Goal: Communication & Community: Answer question/provide support

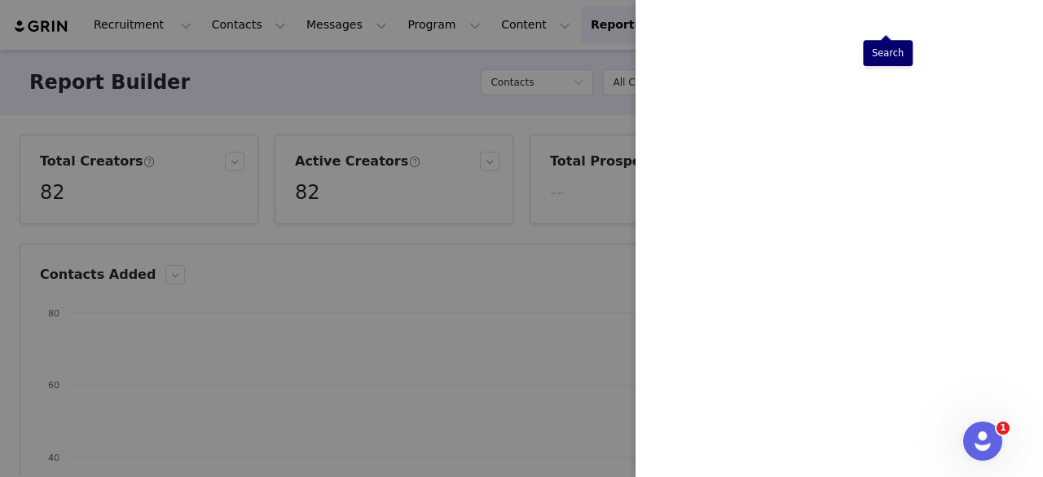
scroll to position [73, 0]
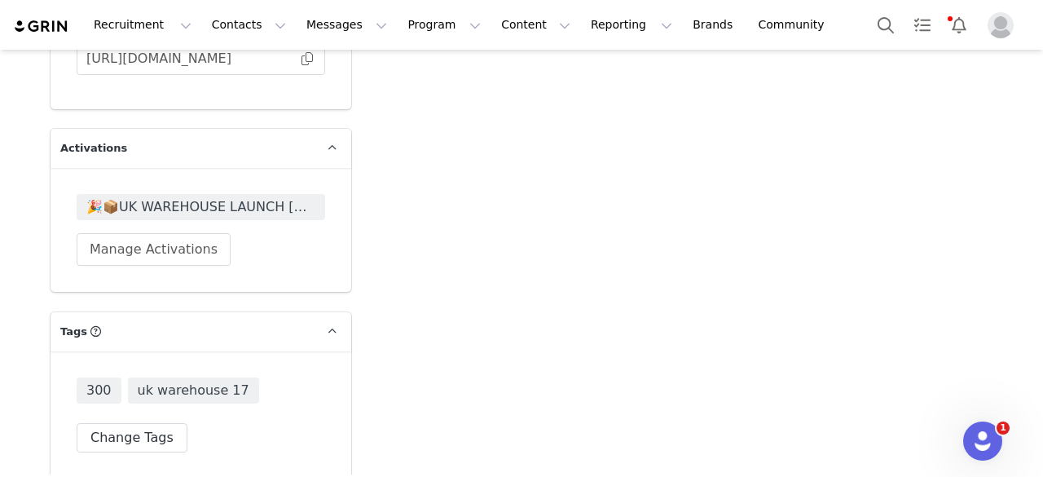
scroll to position [4101, 0]
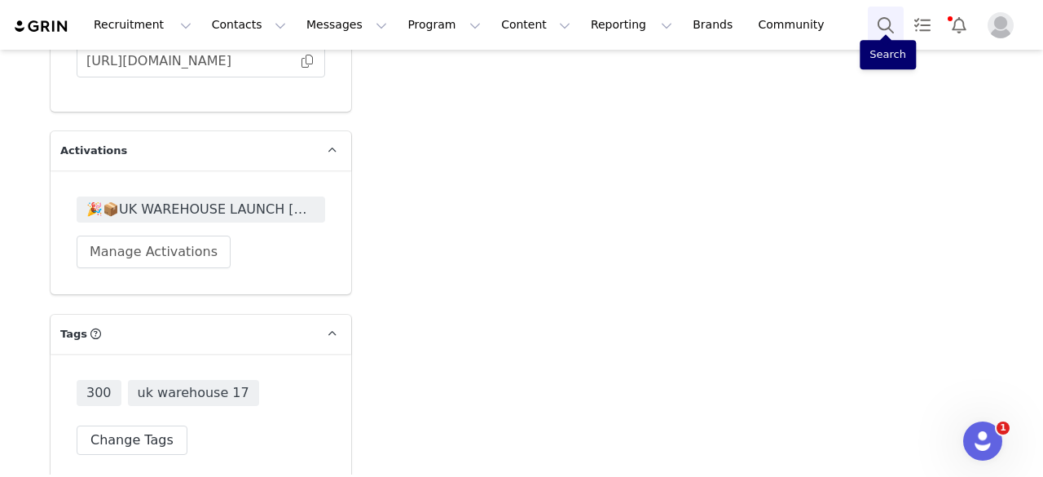
click at [878, 21] on button "Search" at bounding box center [886, 25] width 36 height 37
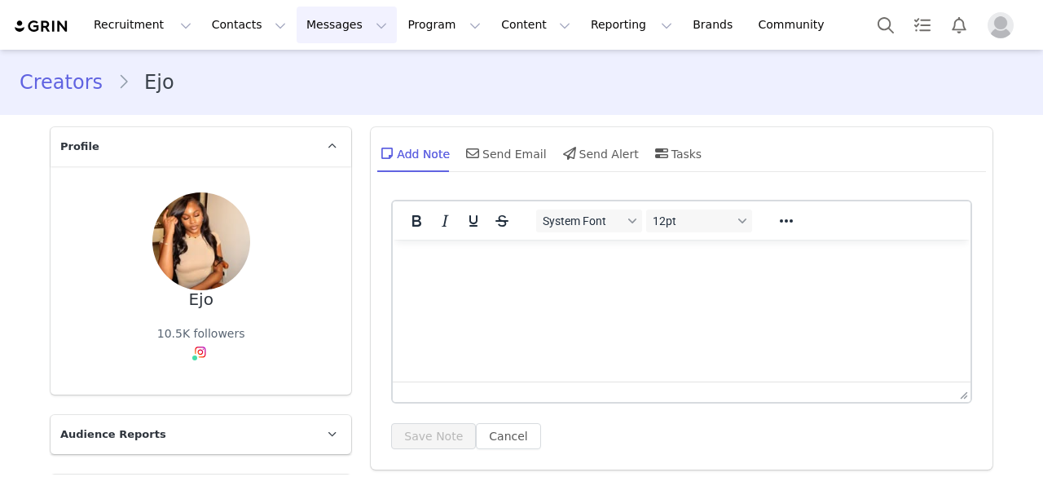
click at [305, 19] on button "Messages Messages" at bounding box center [347, 25] width 100 height 37
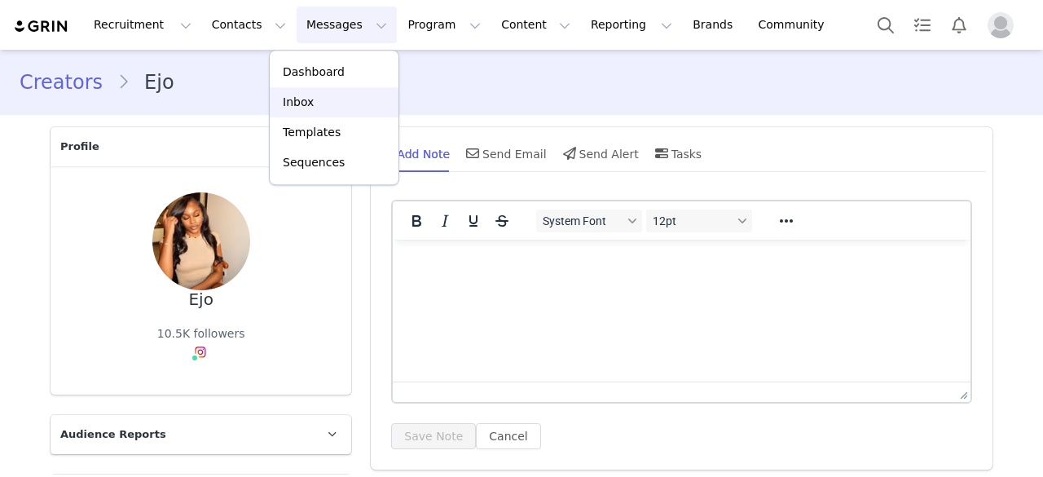
click at [312, 103] on div "Inbox" at bounding box center [333, 102] width 109 height 17
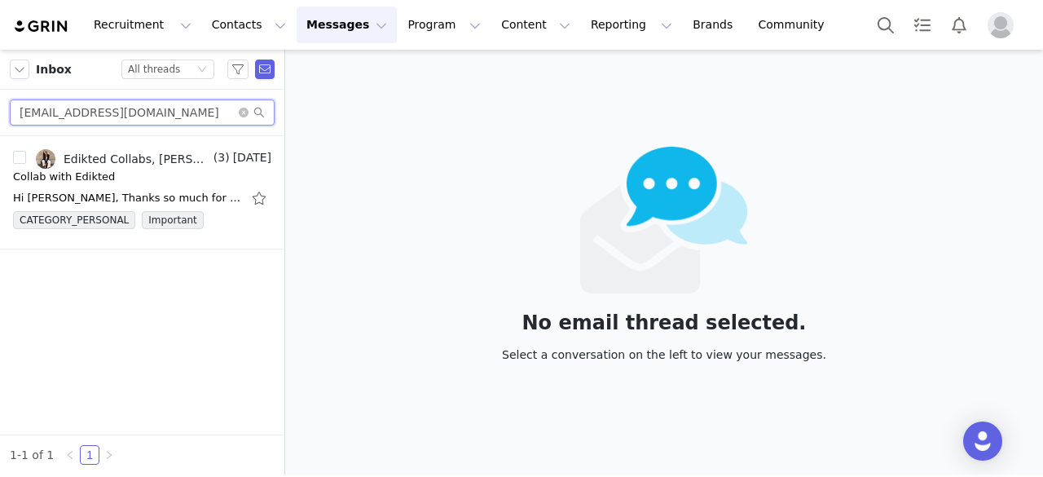
drag, startPoint x: 173, startPoint y: 116, endPoint x: 0, endPoint y: 126, distance: 173.1
click at [0, 126] on div "leoniehenk@t-online.de" at bounding box center [142, 113] width 284 height 46
paste input "text"
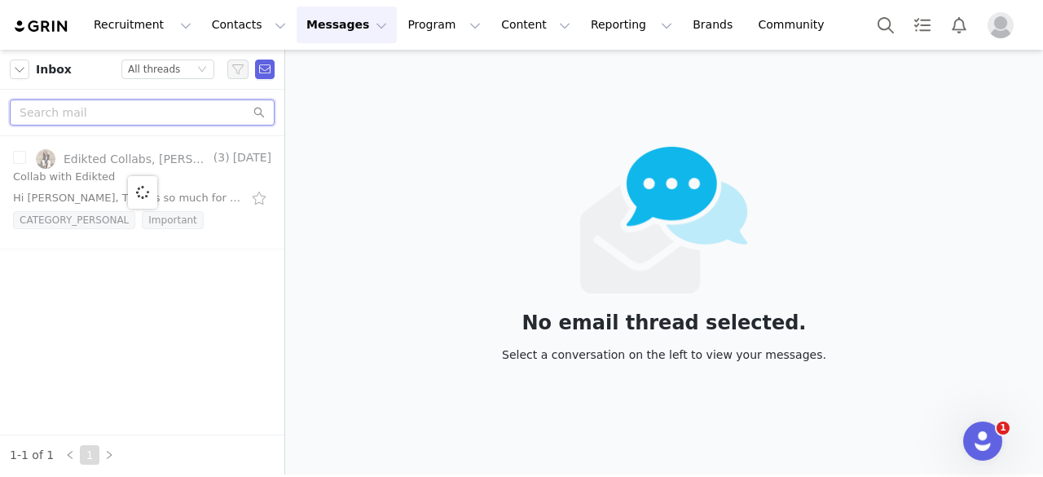
click at [165, 120] on input "text" at bounding box center [142, 112] width 265 height 26
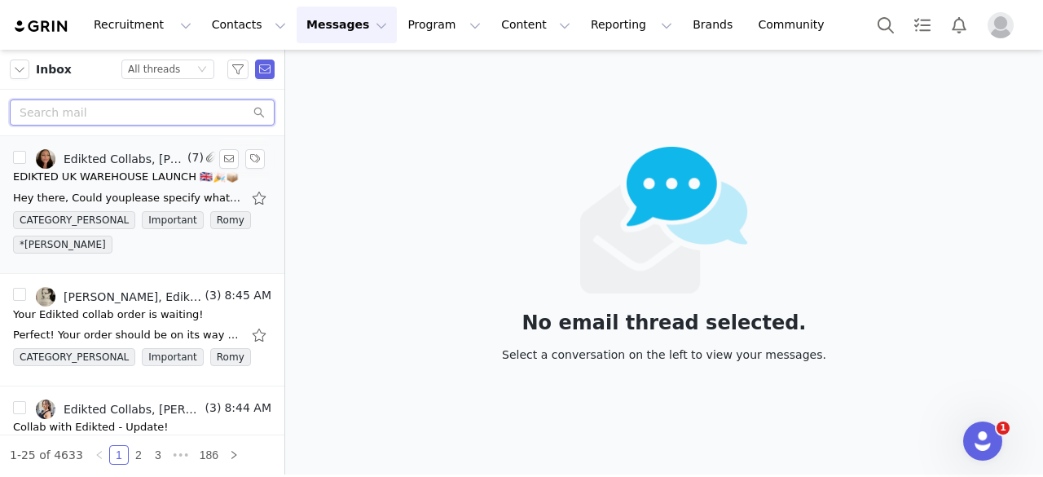
paste input "ejo.pela@yahoo.com"
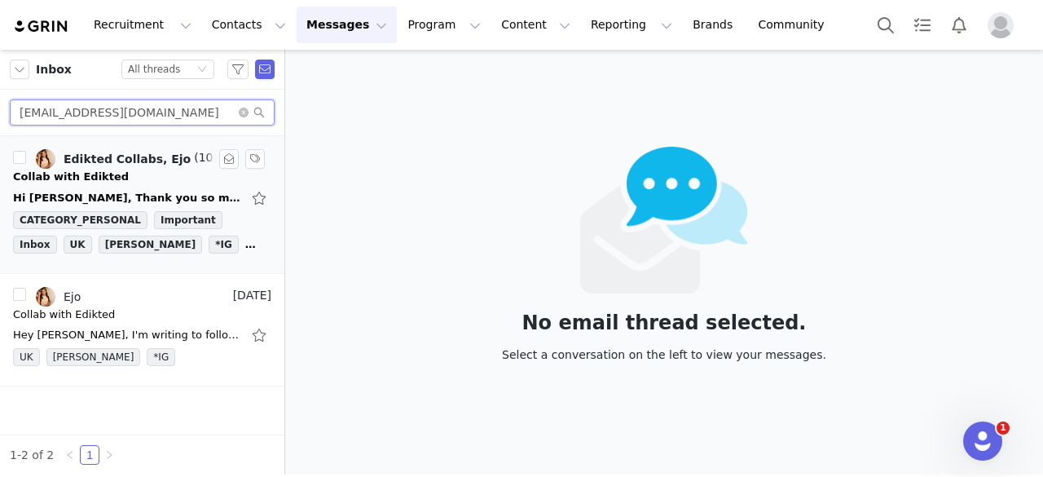
type input "ejo.pela@yahoo.com"
click at [129, 185] on div "Hi Michelle, Thank you so much for your message and congratulations on EDIKTED …" at bounding box center [142, 198] width 258 height 26
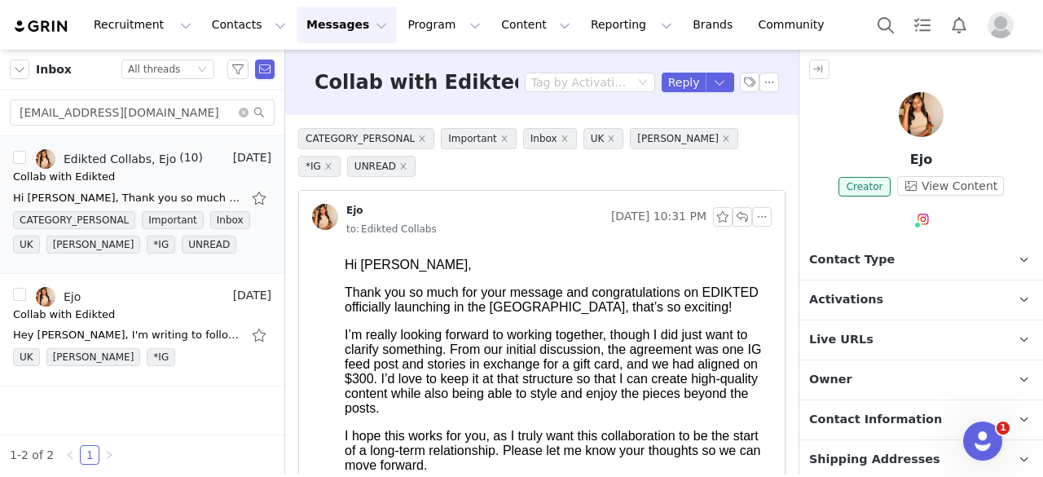
click at [838, 263] on span "Contact Type" at bounding box center [852, 260] width 86 height 18
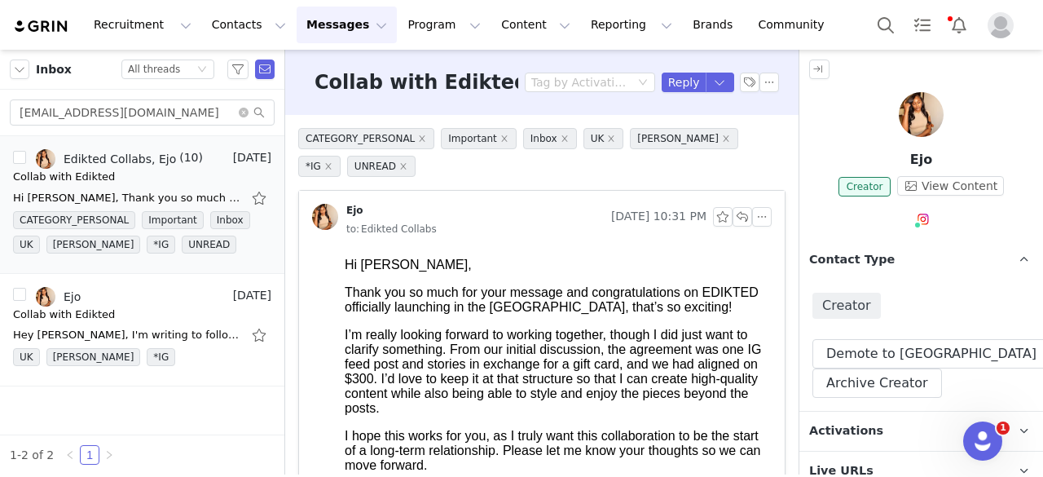
click at [874, 428] on p "Activations" at bounding box center [901, 430] width 205 height 39
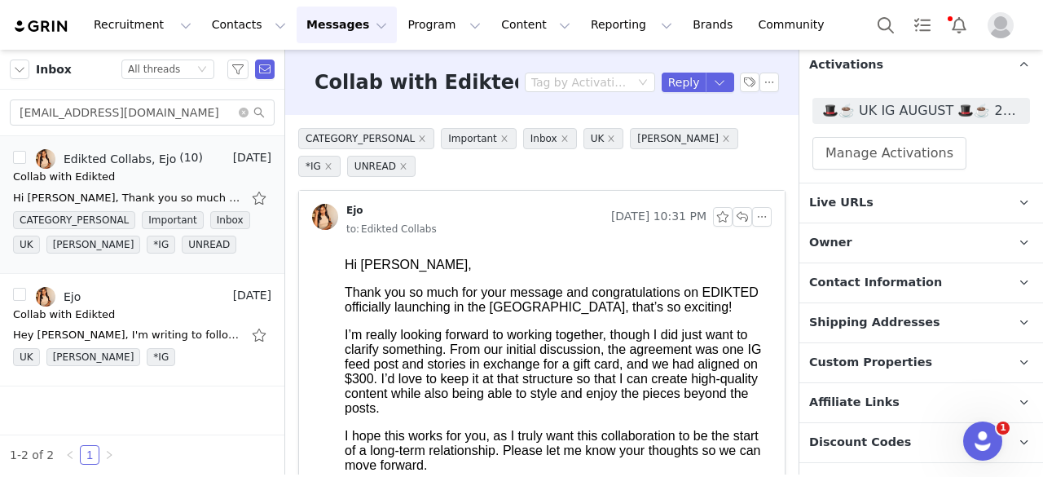
scroll to position [548, 0]
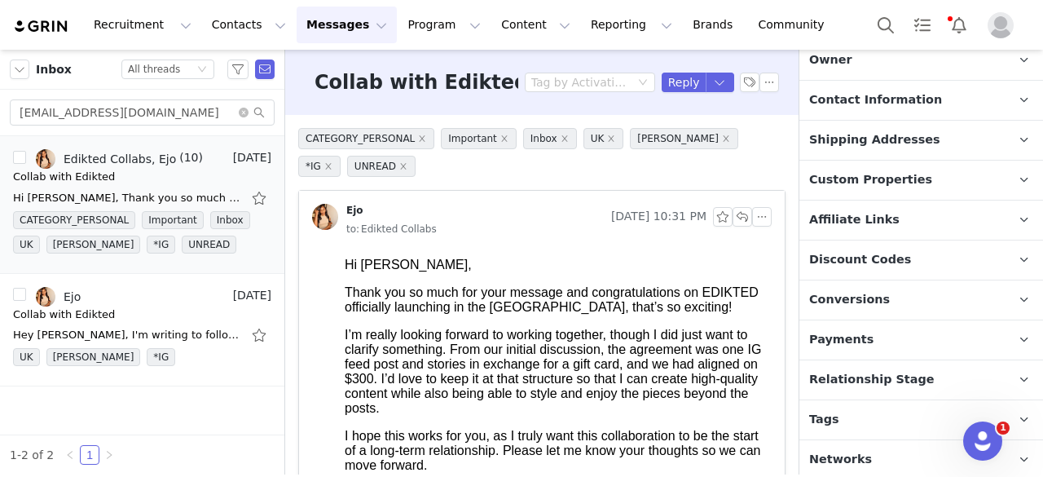
click at [869, 384] on span "Relationship Stage" at bounding box center [871, 380] width 125 height 18
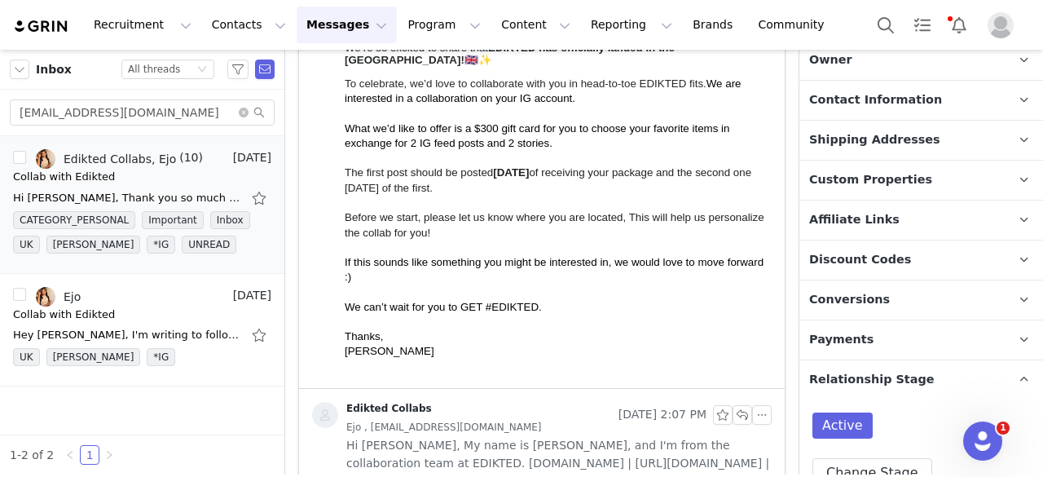
scroll to position [632, 0]
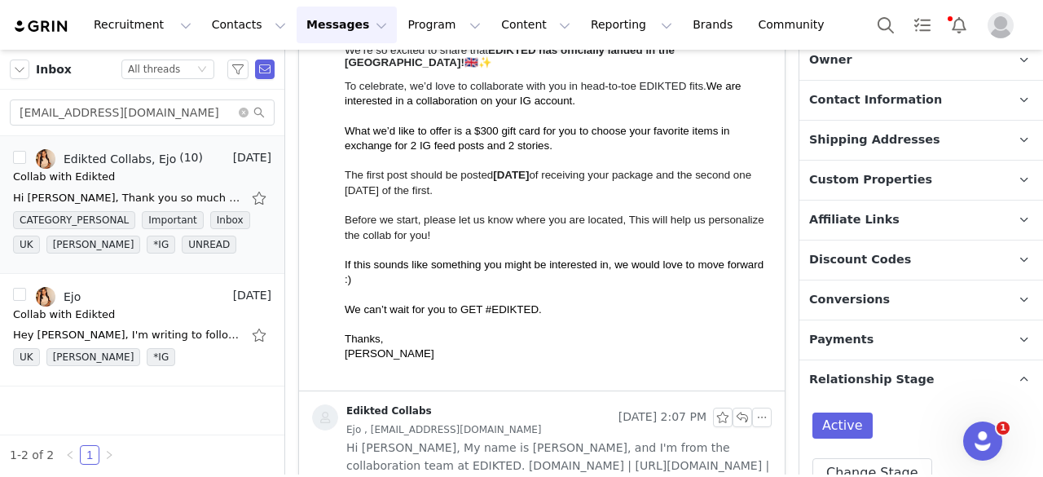
click at [462, 346] on p "Thanks," at bounding box center [555, 339] width 420 height 15
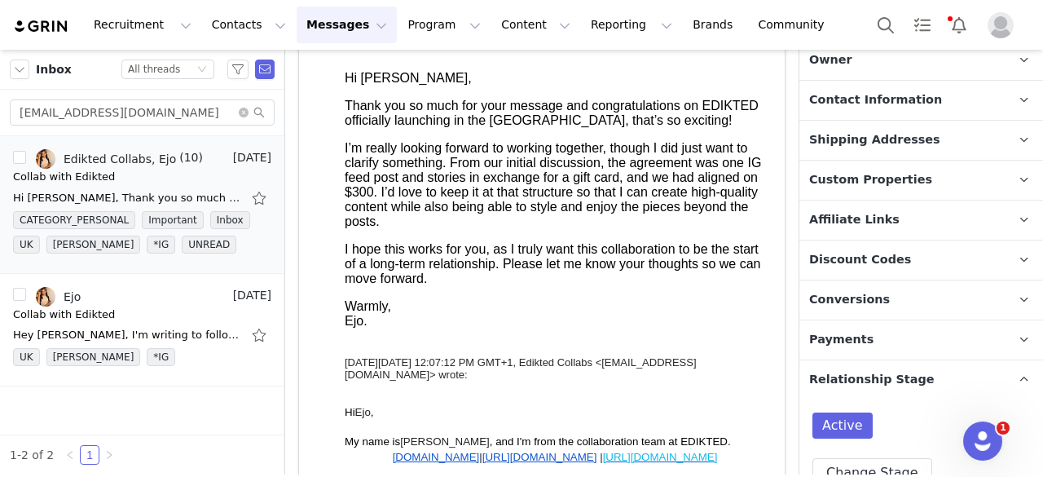
scroll to position [0, 0]
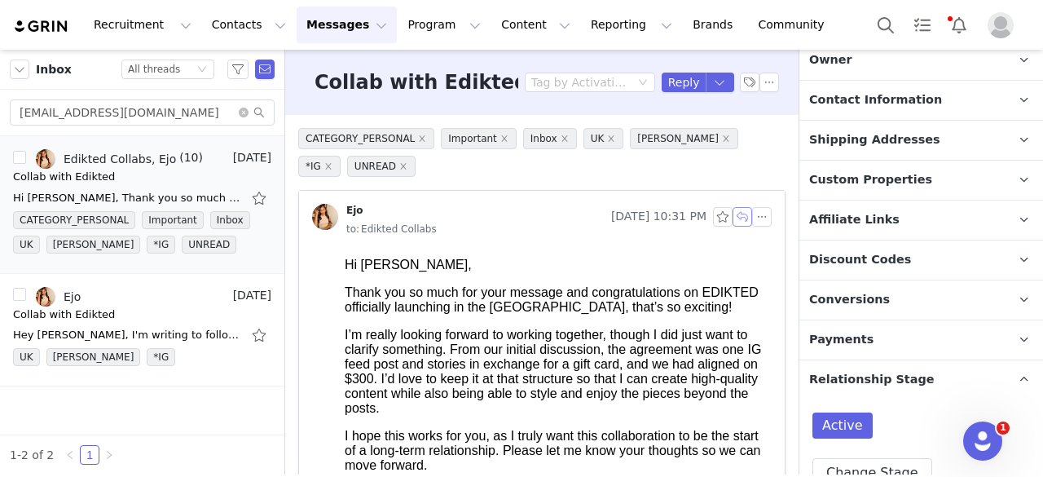
click at [733, 218] on button "button" at bounding box center [743, 217] width 20 height 20
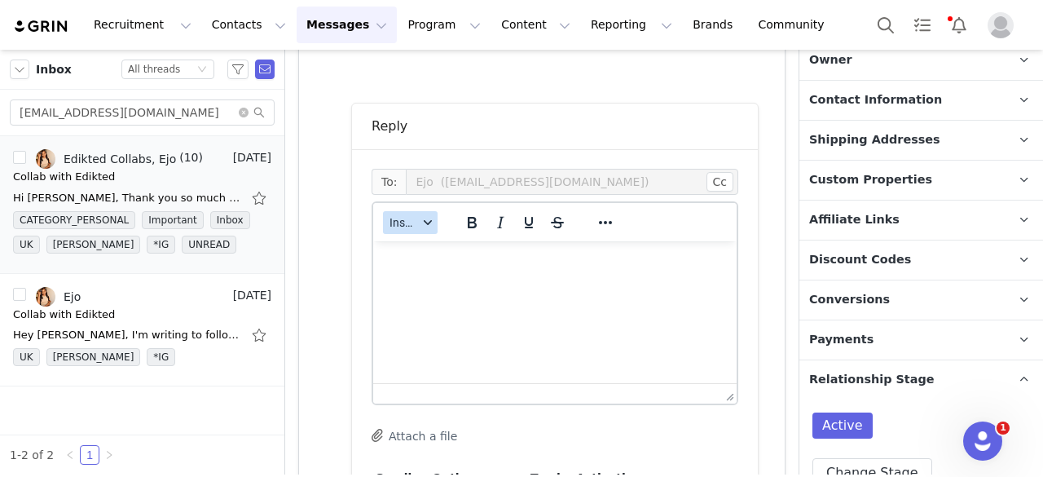
click at [412, 219] on span "Insert" at bounding box center [403, 222] width 29 height 13
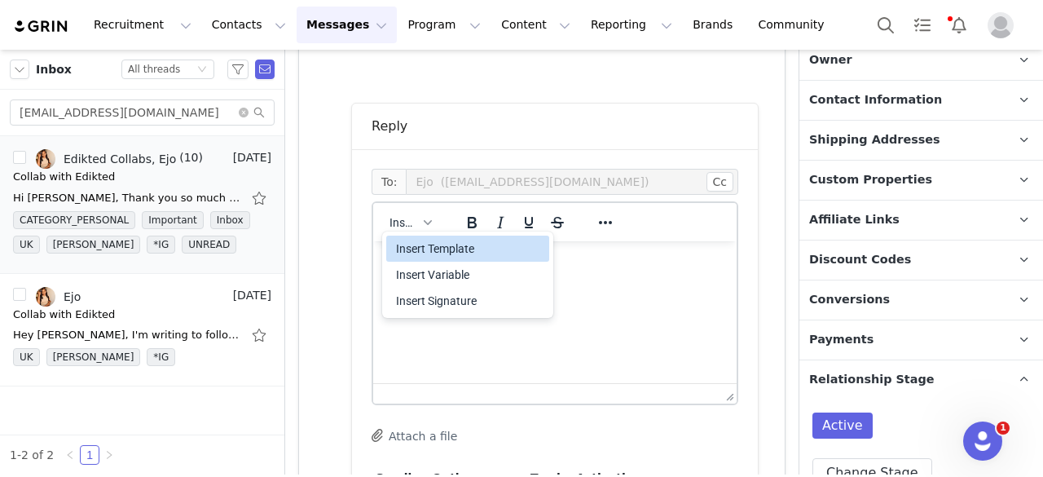
click at [416, 248] on div "Insert Template" at bounding box center [469, 249] width 147 height 20
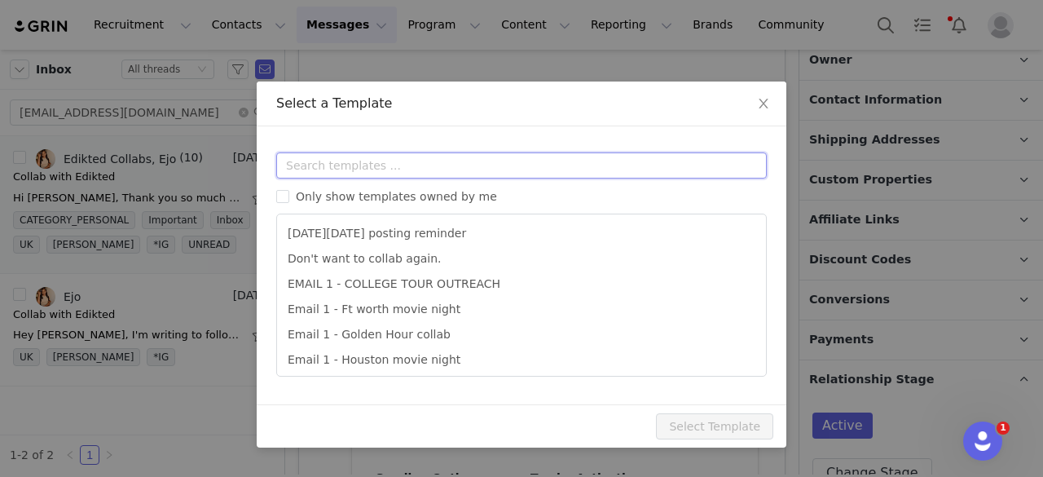
click at [434, 159] on input "text" at bounding box center [521, 165] width 491 height 26
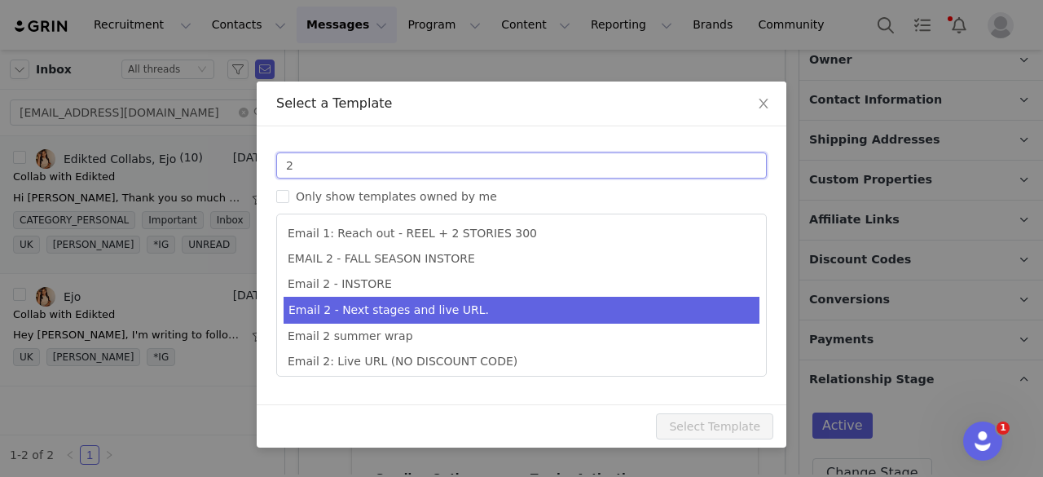
type input "2"
type input "Collab with Edikted"
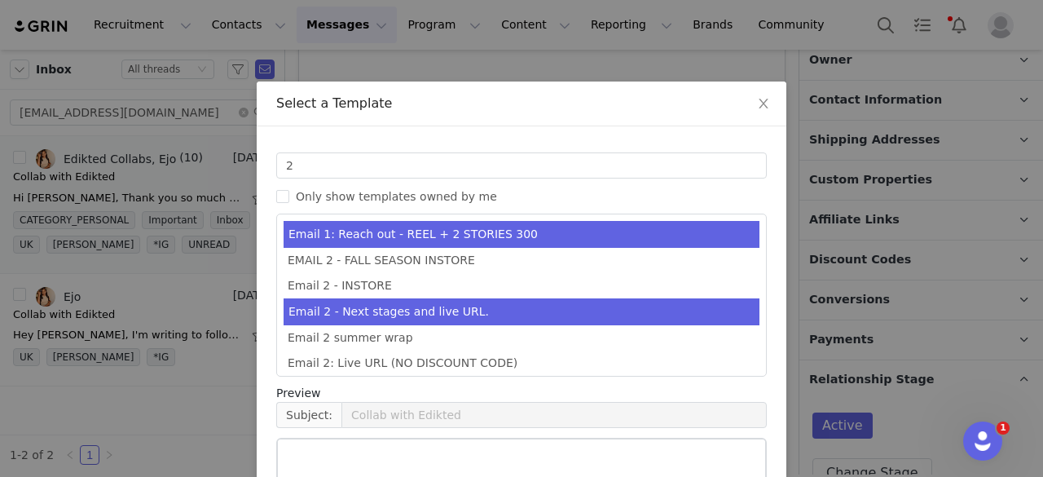
click at [422, 305] on li "Email 2 - Next stages and live URL." at bounding box center [522, 311] width 476 height 27
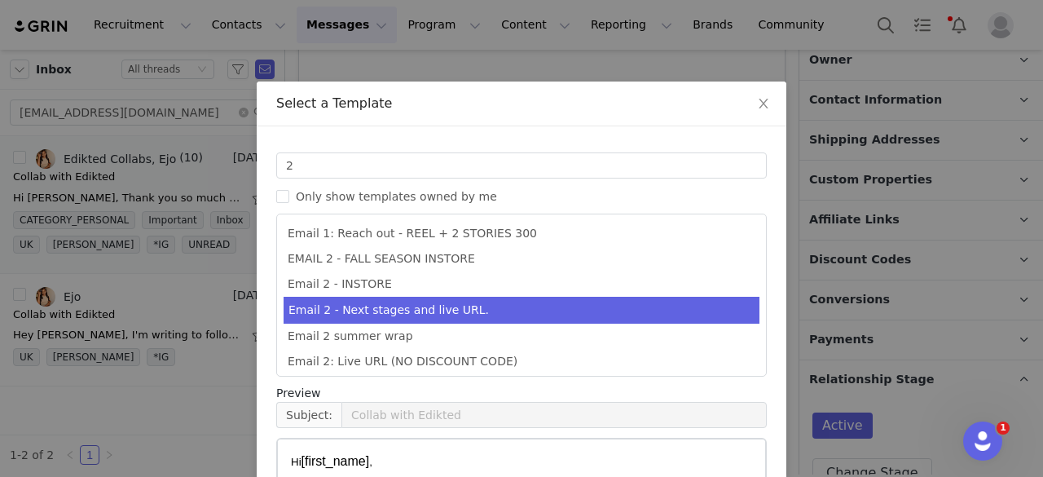
scroll to position [218, 0]
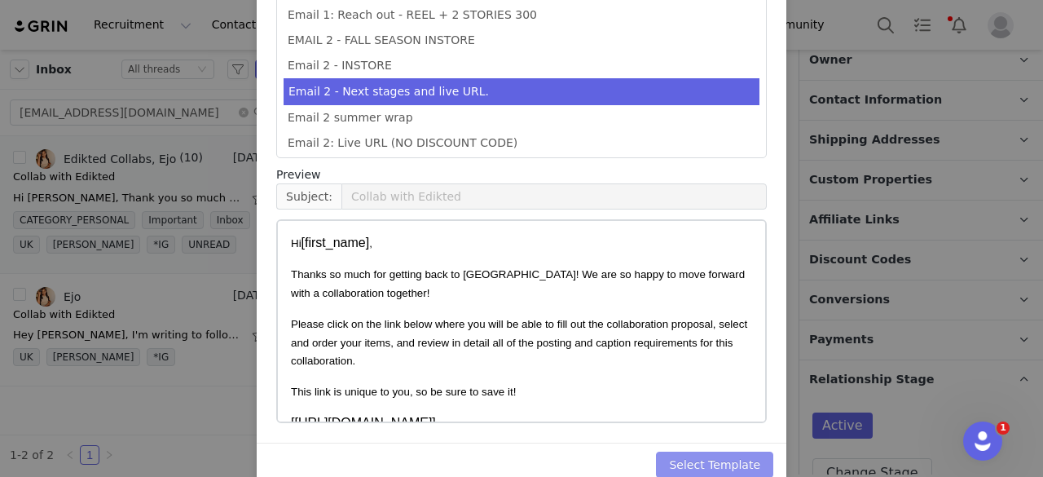
click at [716, 461] on button "Select Template" at bounding box center [714, 464] width 117 height 26
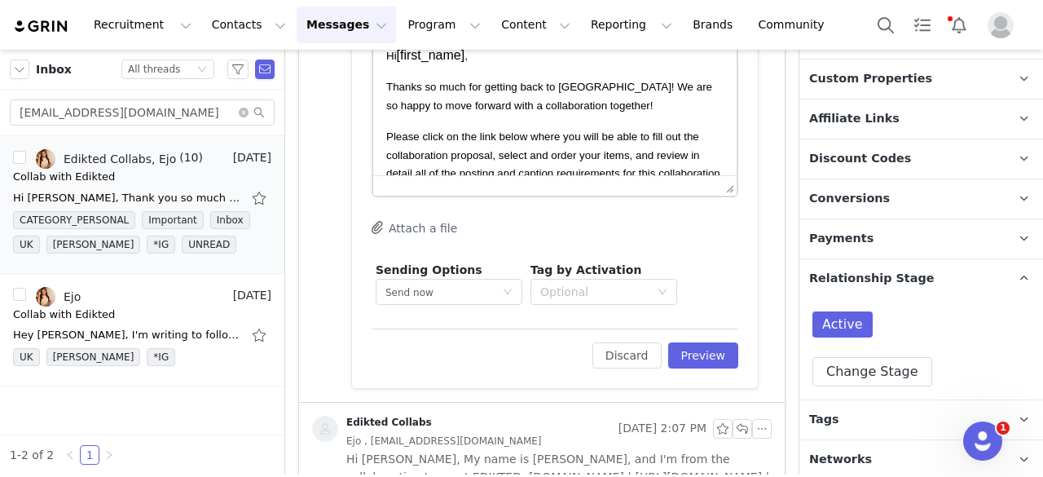
scroll to position [1153, 0]
click at [686, 361] on button "Preview" at bounding box center [703, 354] width 71 height 26
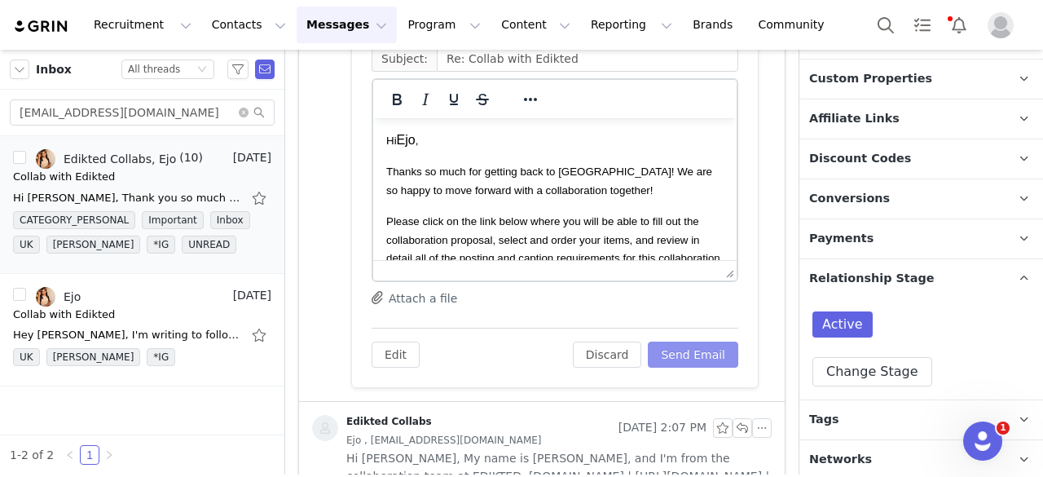
scroll to position [0, 0]
click at [575, 174] on span "Thanks so much for getting back to us! We are so happy to move forward with a c…" at bounding box center [549, 180] width 326 height 30
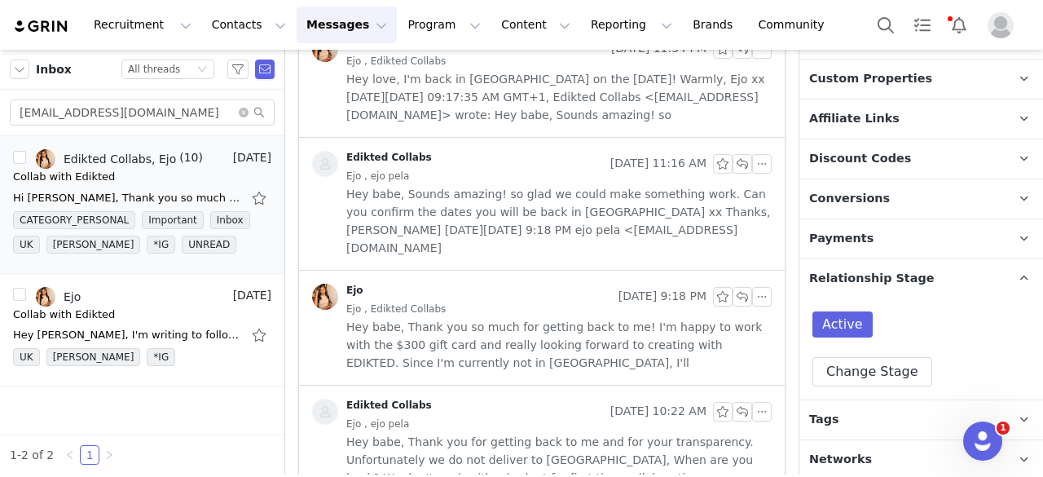
scroll to position [1832, 0]
click at [514, 319] on span "Hey babe, Thank you so much for getting back to me! I'm happy to work with the …" at bounding box center [558, 346] width 425 height 54
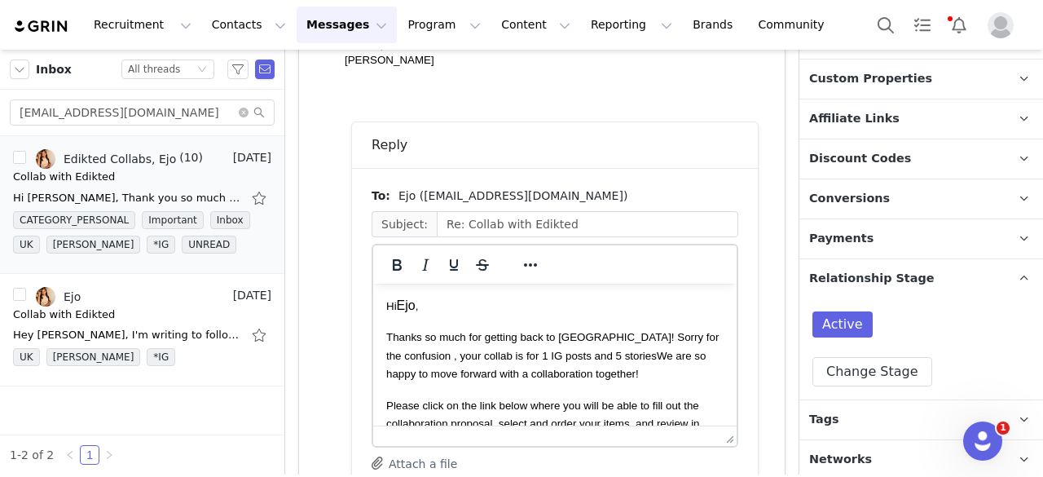
scroll to position [948, 0]
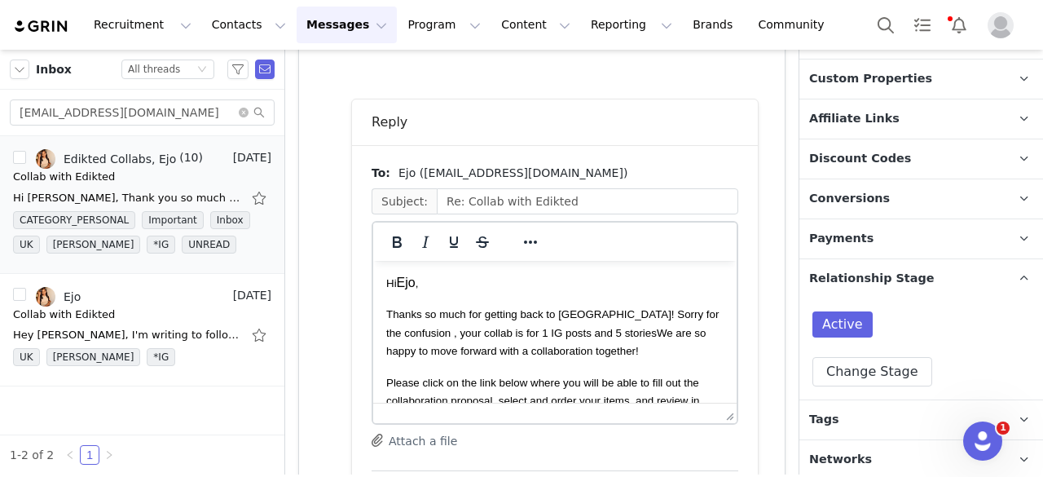
click at [567, 336] on span "Thanks so much for getting back to us! Sorry for the confusion , your collab is…" at bounding box center [552, 332] width 332 height 49
click at [576, 336] on span "Thanks so much for getting back to us! Sorry for the confusion , your collab is…" at bounding box center [552, 332] width 332 height 49
click at [579, 337] on span "Thanks so much for getting back to us! Sorry for the confusion , your collab is…" at bounding box center [552, 332] width 332 height 49
click at [685, 315] on span "Thanks so much for getting back to us! Sorry for the confusion , your collab is…" at bounding box center [552, 332] width 332 height 49
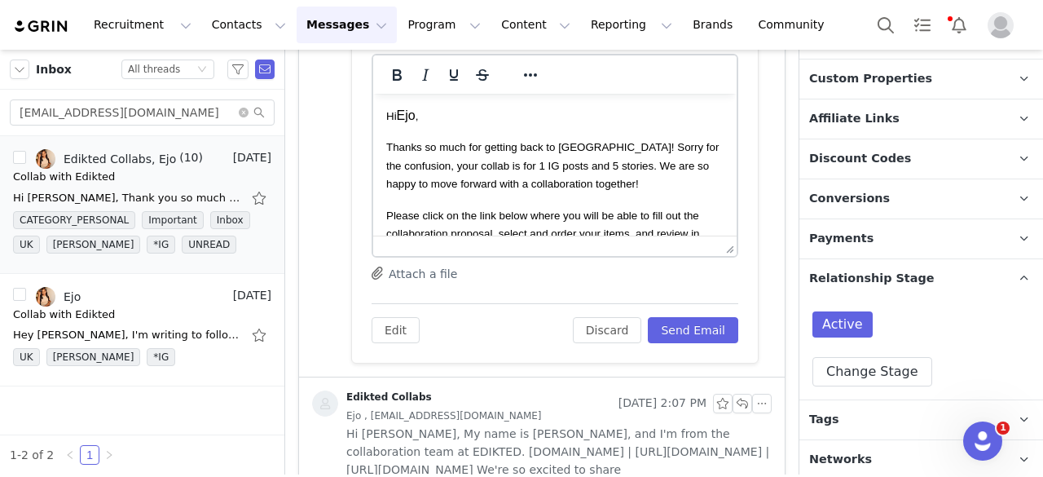
scroll to position [1118, 0]
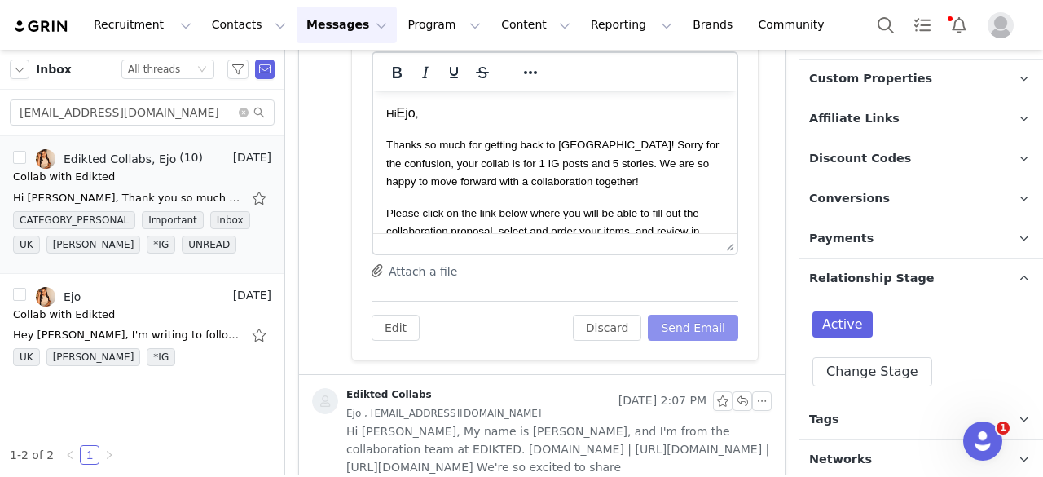
click at [680, 321] on button "Send Email" at bounding box center [693, 328] width 90 height 26
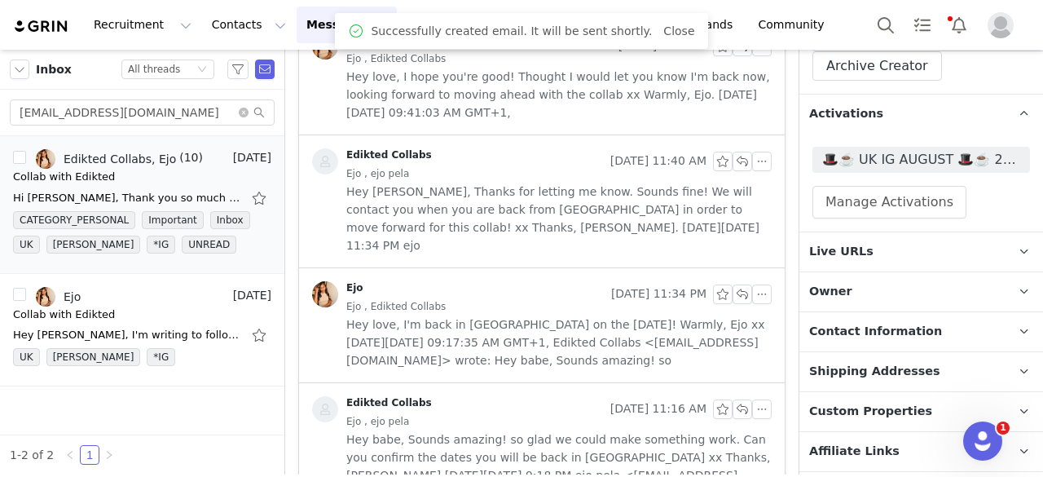
scroll to position [315, 0]
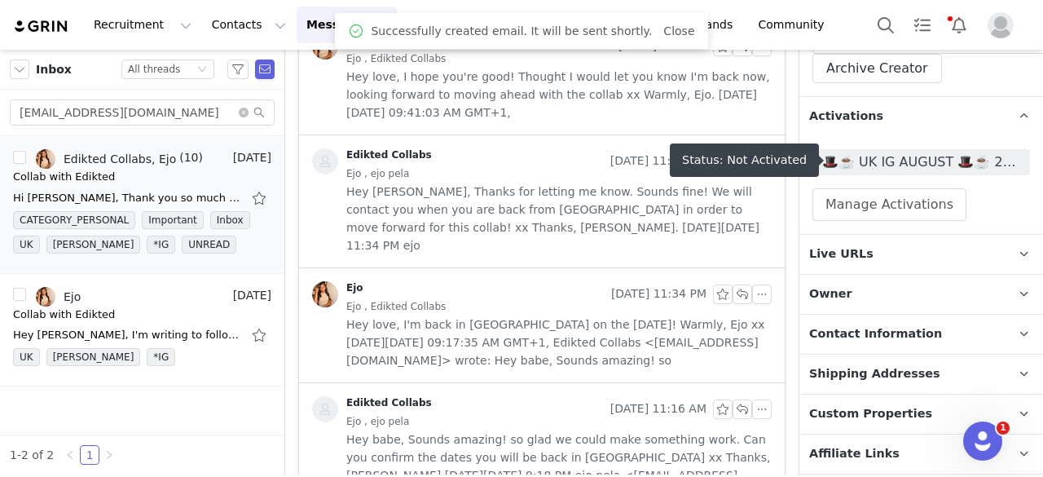
click at [903, 152] on span "🎩☕️ UK IG AUGUST 🎩☕️ 2025" at bounding box center [921, 162] width 198 height 20
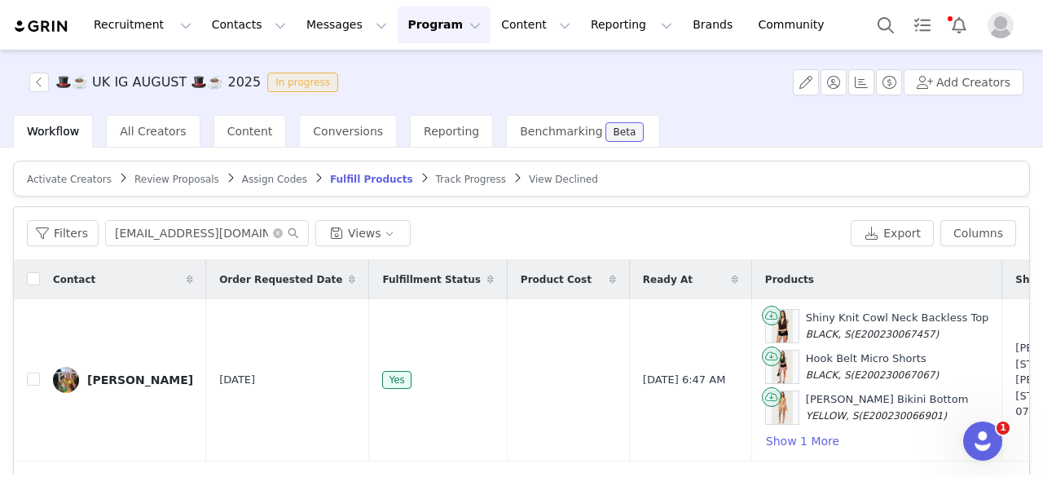
click at [77, 182] on span "Activate Creators" at bounding box center [69, 179] width 85 height 11
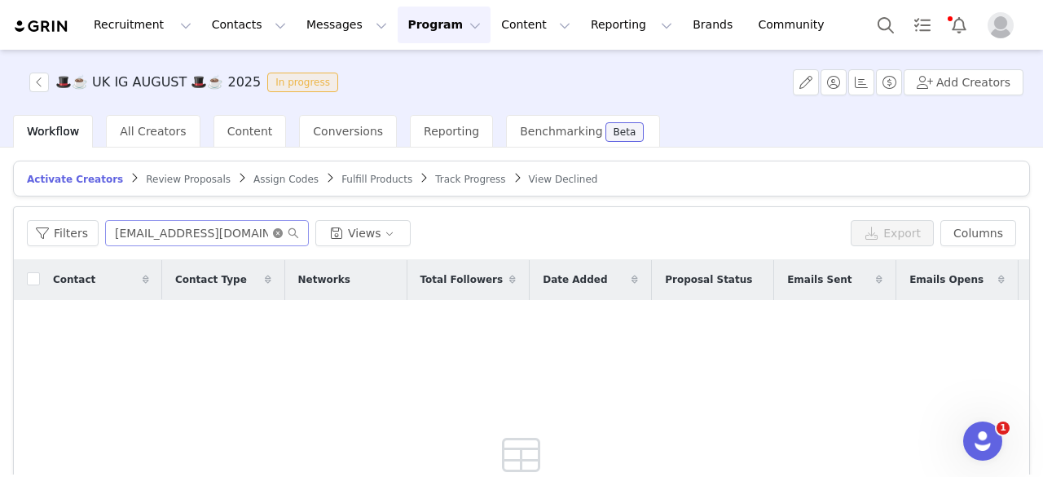
click at [273, 232] on icon "icon: close-circle" at bounding box center [278, 233] width 10 height 10
click at [261, 231] on input "text" at bounding box center [207, 233] width 204 height 26
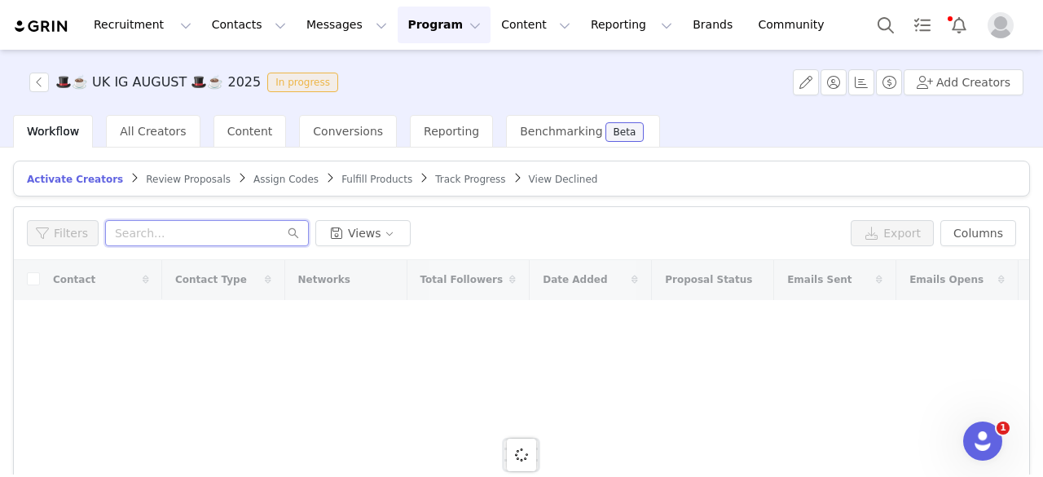
paste input "ejo.pela@yahoo.com"
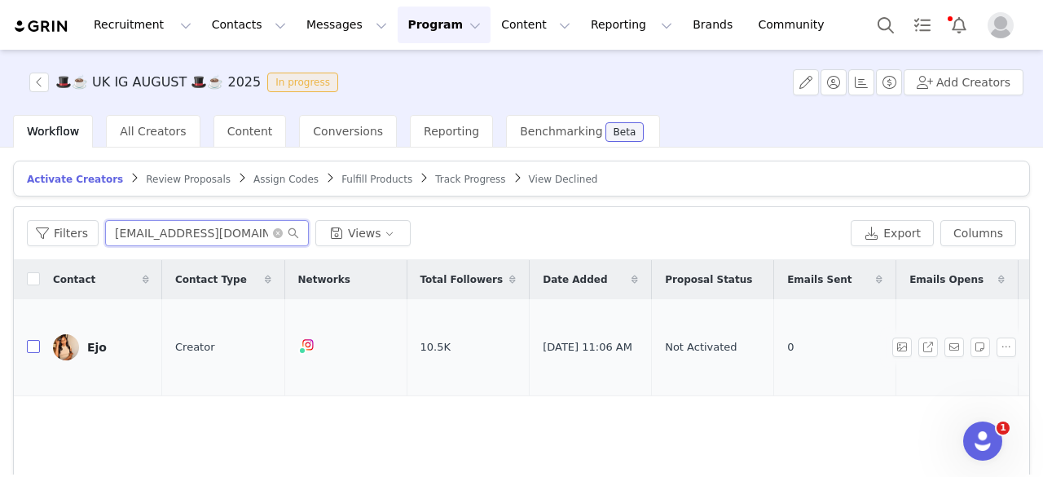
type input "ejo.pela@yahoo.com"
click at [30, 340] on input "checkbox" at bounding box center [33, 346] width 13 height 13
checkbox input "true"
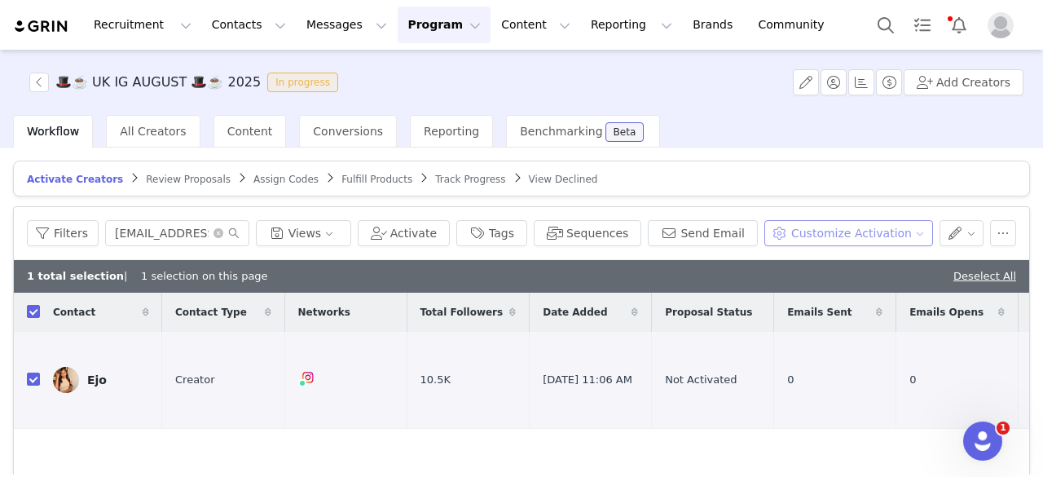
click at [839, 227] on button "Customize Activation" at bounding box center [848, 233] width 169 height 26
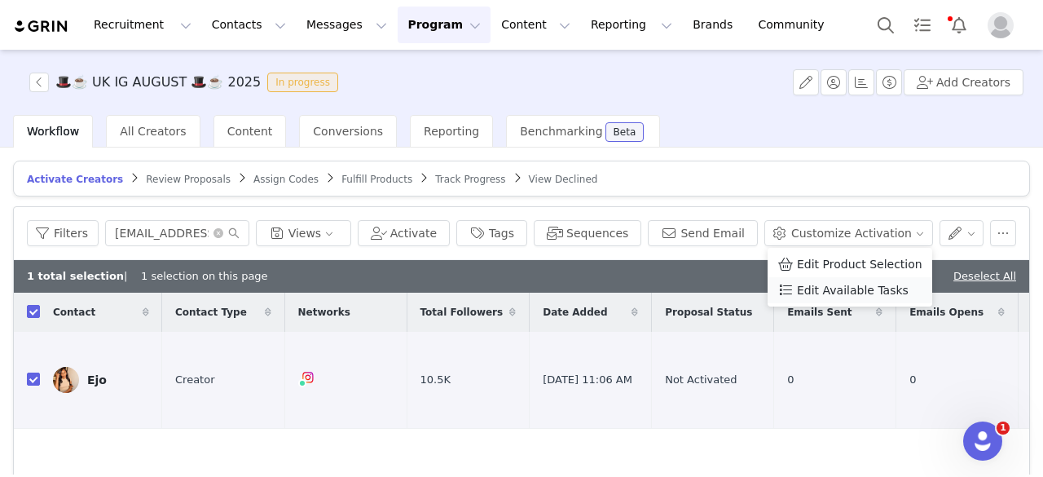
click at [869, 288] on span "Edit Available Tasks" at bounding box center [853, 290] width 112 height 18
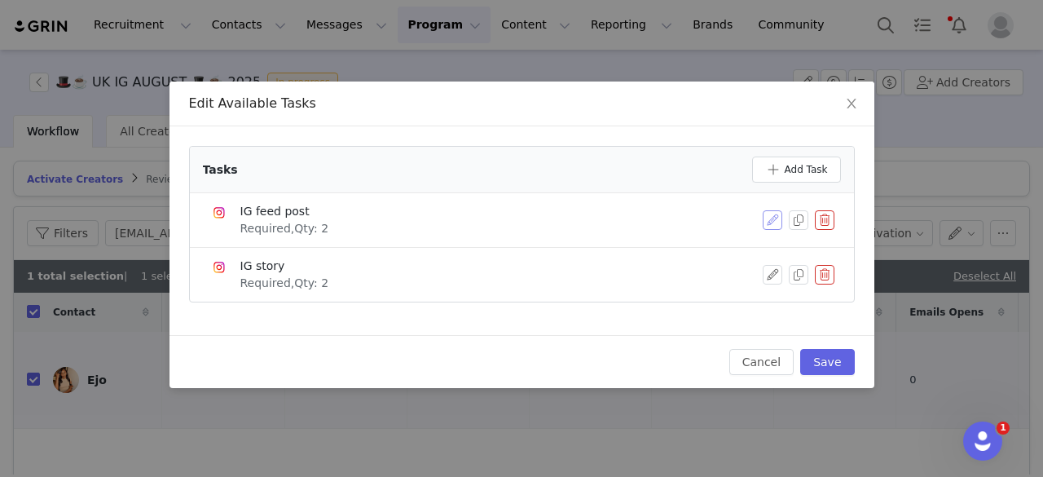
click at [770, 219] on button "button" at bounding box center [773, 220] width 20 height 20
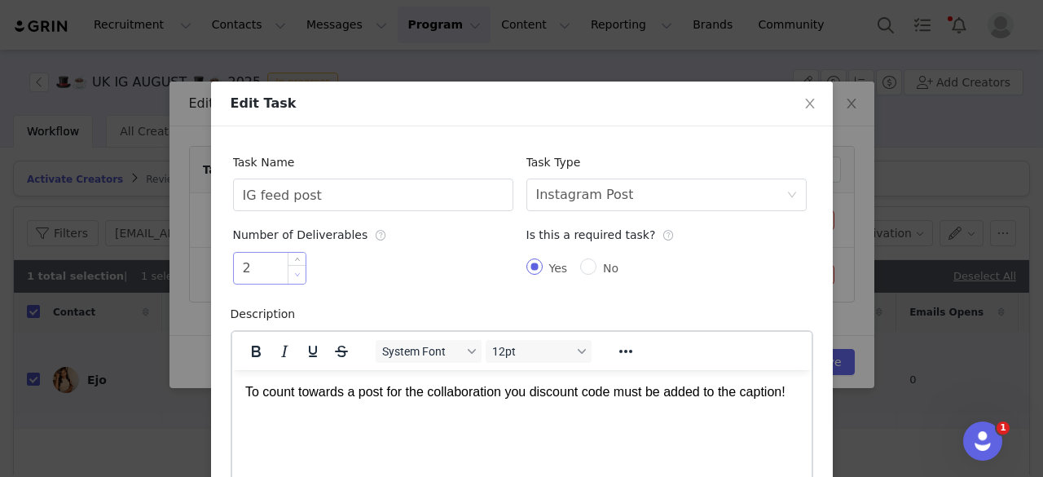
type input "1"
click at [294, 276] on icon "icon: down" at bounding box center [297, 274] width 6 height 6
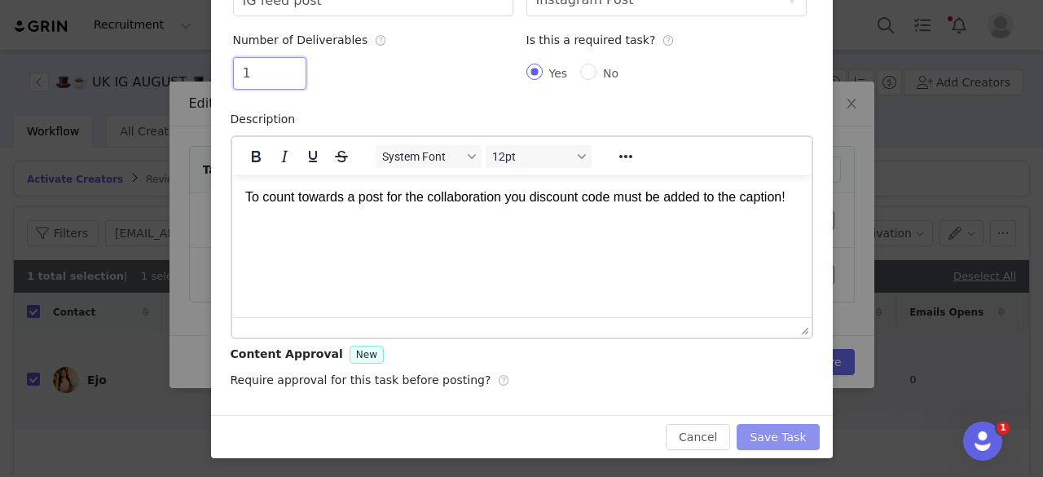
click at [776, 433] on button "Save Task" at bounding box center [778, 437] width 82 height 26
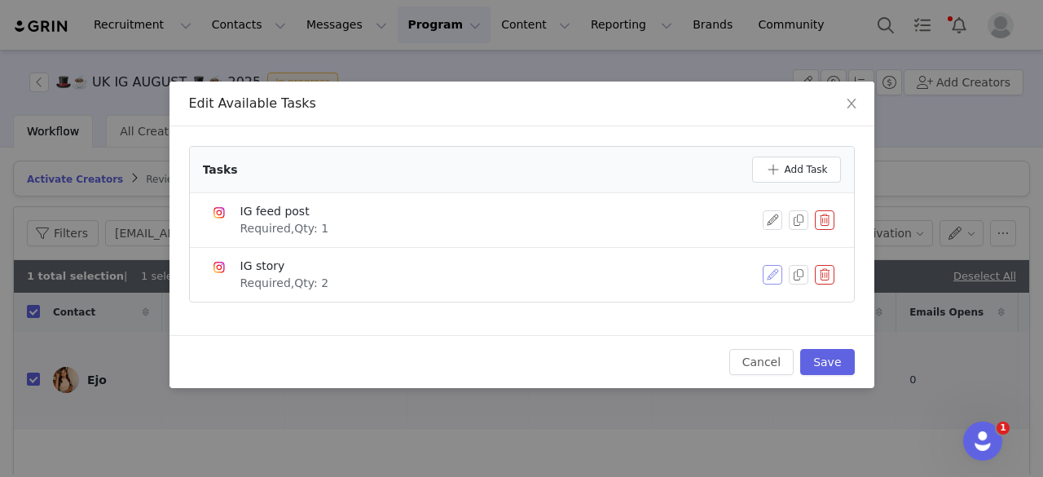
click at [772, 271] on button "button" at bounding box center [773, 275] width 20 height 20
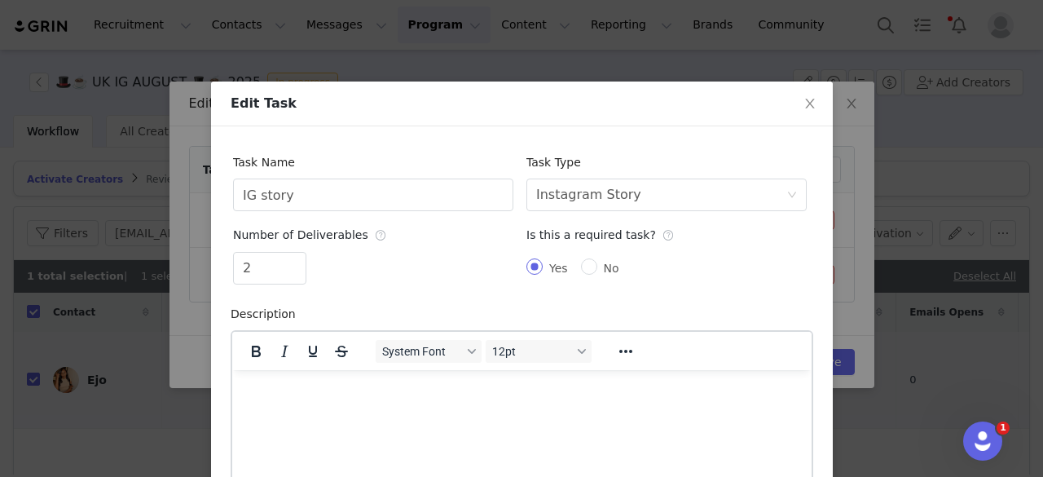
scroll to position [0, 0]
click at [297, 255] on span "Increase Value" at bounding box center [296, 262] width 17 height 19
type input "5"
click at [297, 255] on span "Increase Value" at bounding box center [296, 262] width 17 height 19
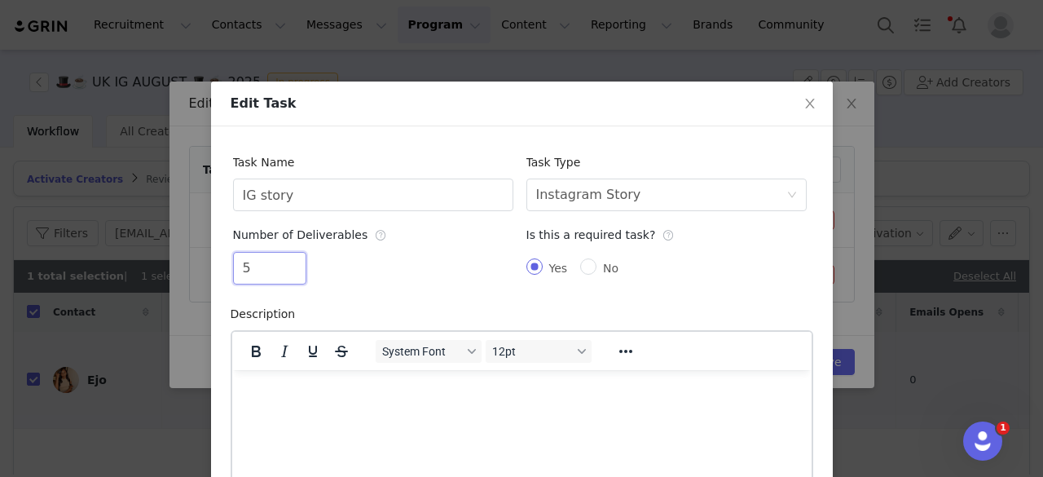
scroll to position [195, 0]
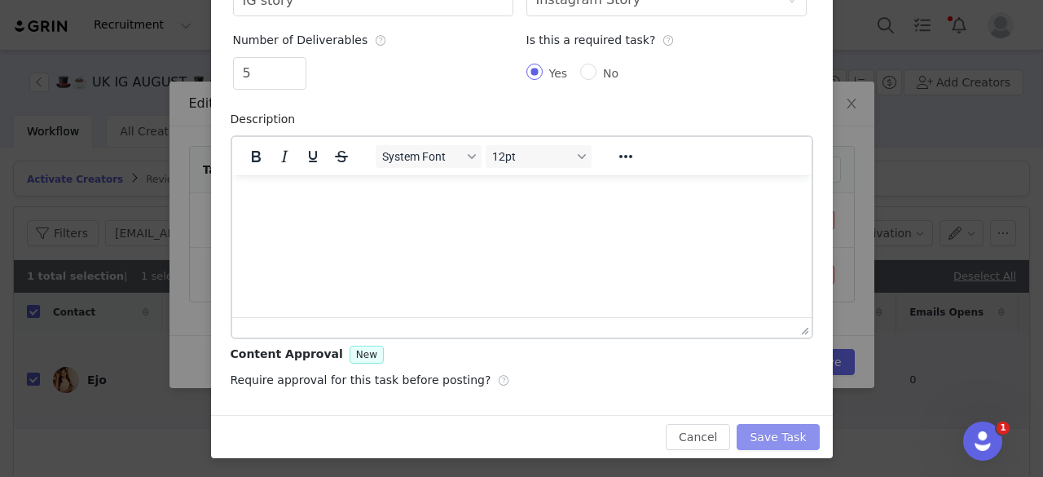
click at [776, 448] on button "Save Task" at bounding box center [778, 437] width 82 height 26
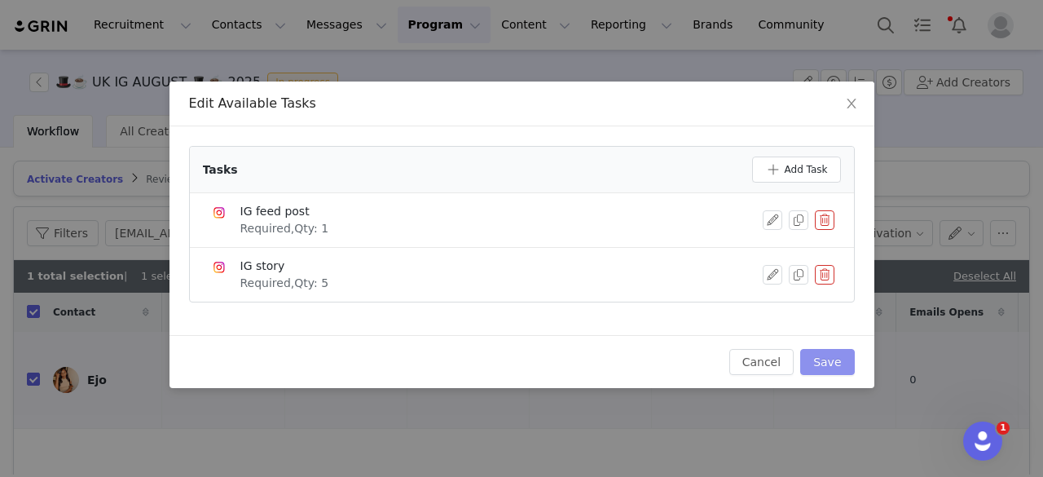
click at [838, 363] on button "Save" at bounding box center [827, 362] width 54 height 26
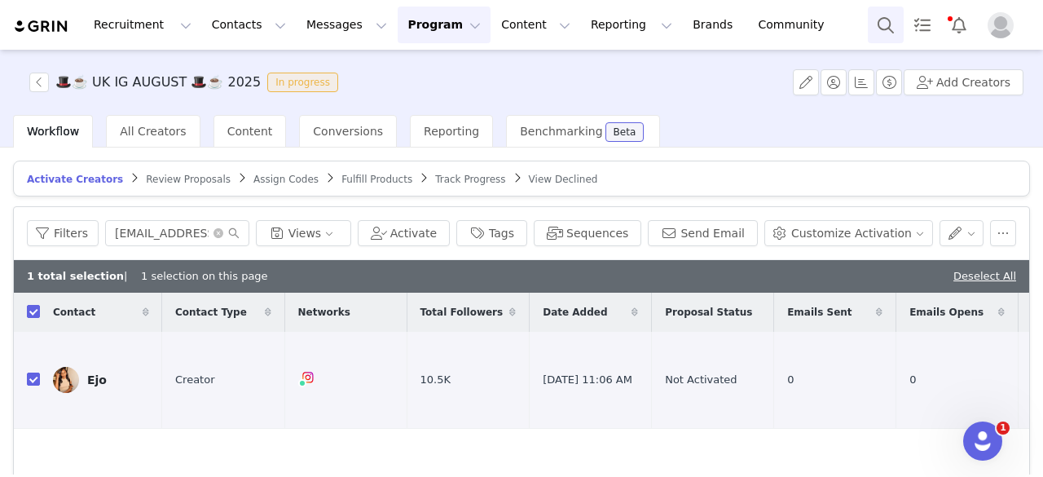
click at [889, 13] on button "Search" at bounding box center [886, 25] width 36 height 37
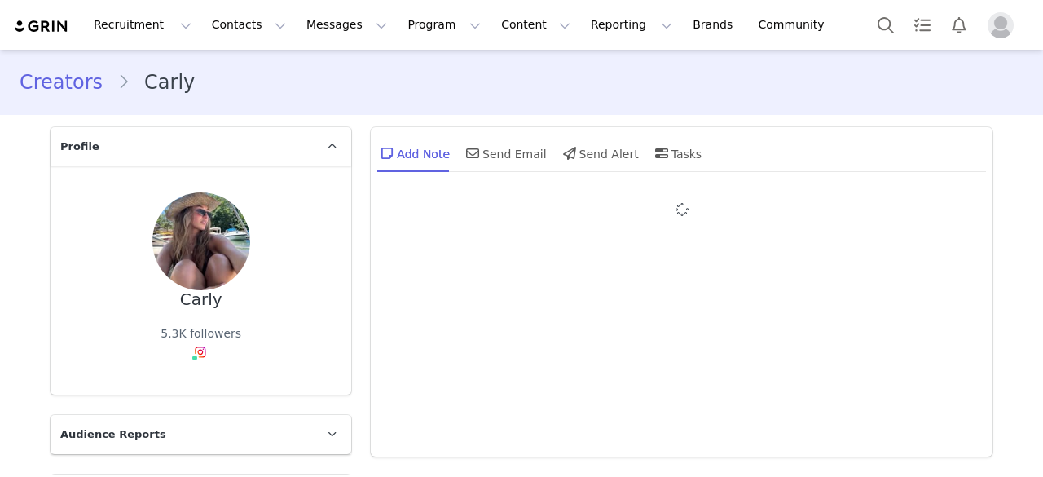
type input "+1 ([GEOGRAPHIC_DATA])"
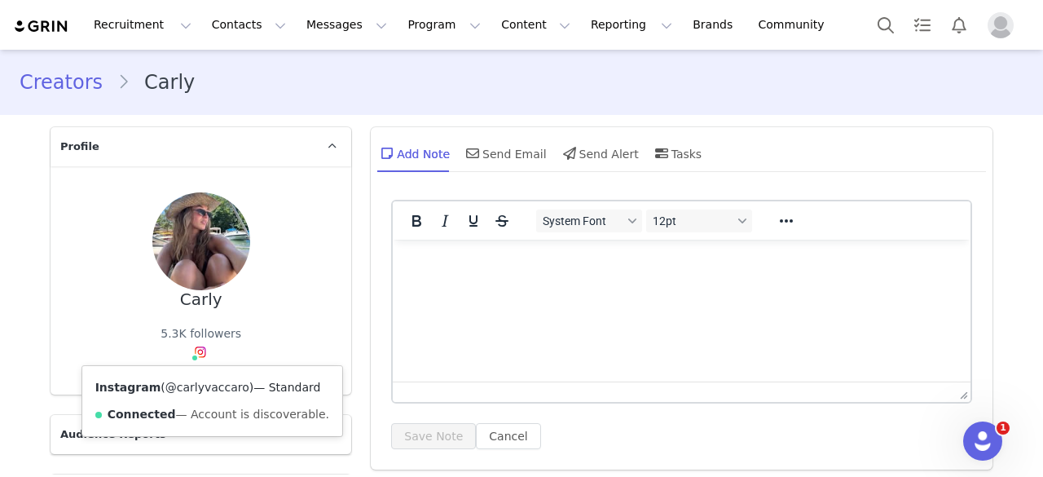
click at [192, 385] on link "@carlyvaccaro" at bounding box center [207, 387] width 84 height 13
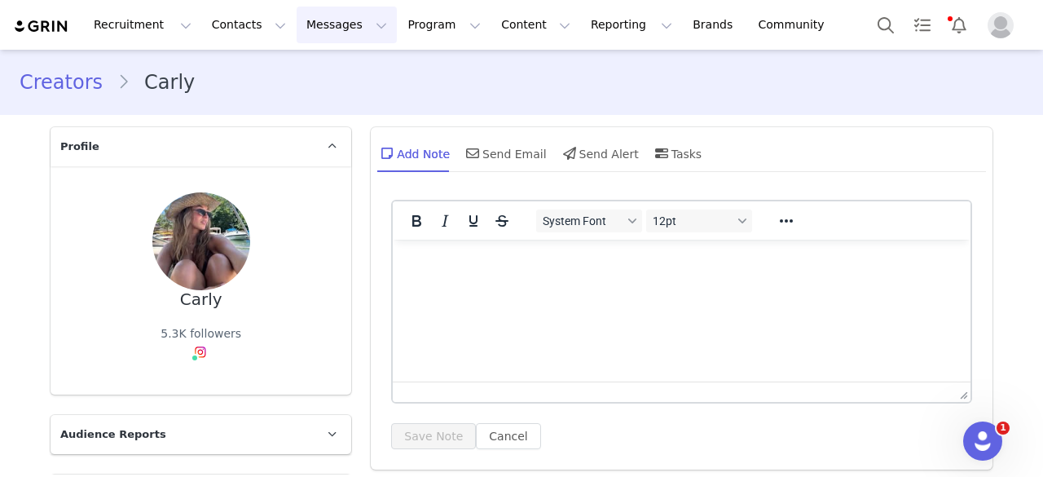
click at [297, 24] on button "Messages Messages" at bounding box center [347, 25] width 100 height 37
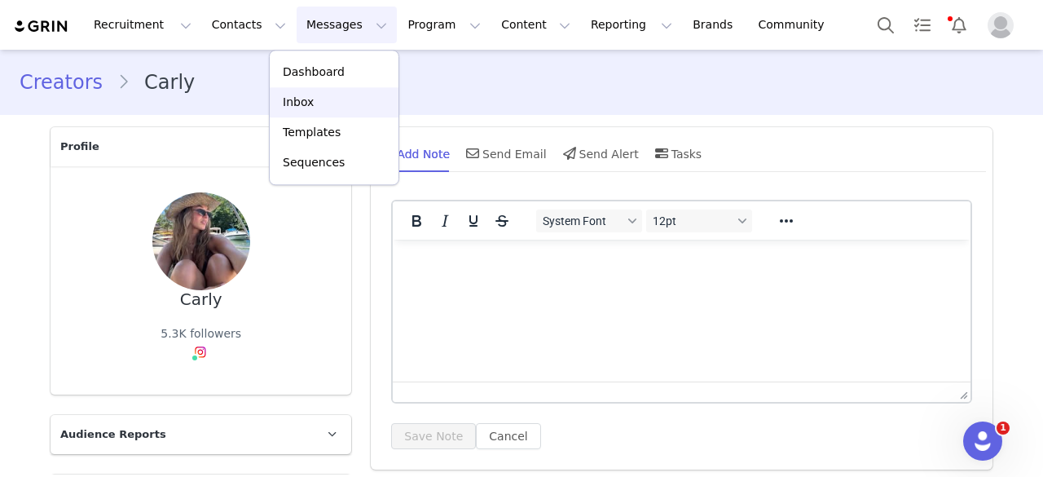
click at [297, 103] on p "Inbox" at bounding box center [298, 102] width 31 height 17
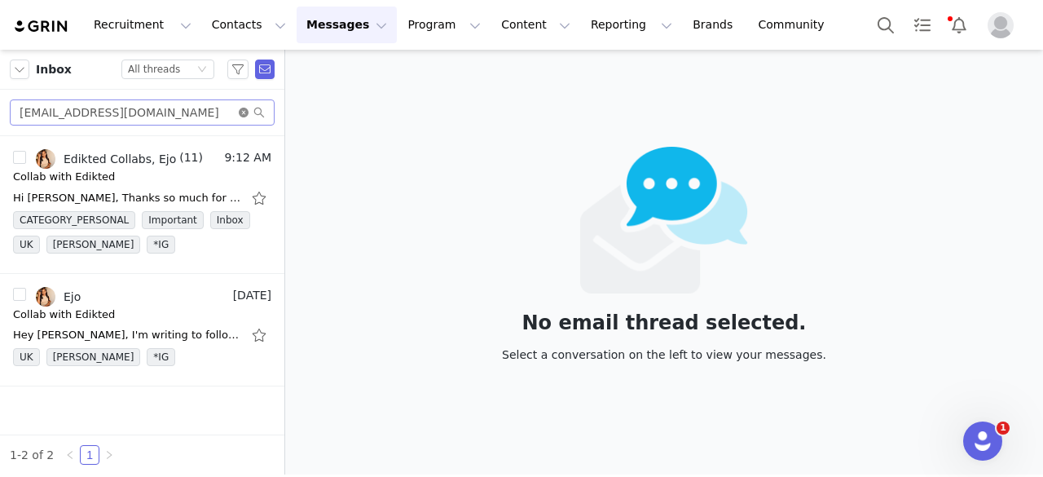
click at [246, 108] on icon "icon: close-circle" at bounding box center [244, 113] width 10 height 10
click at [233, 105] on input "text" at bounding box center [142, 112] width 265 height 26
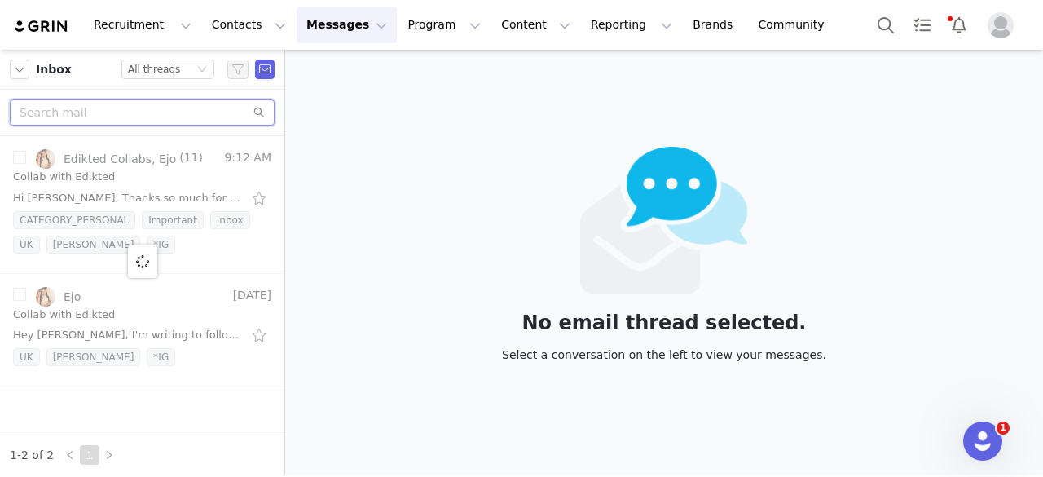
paste input "shauna.munns@gmail.com"
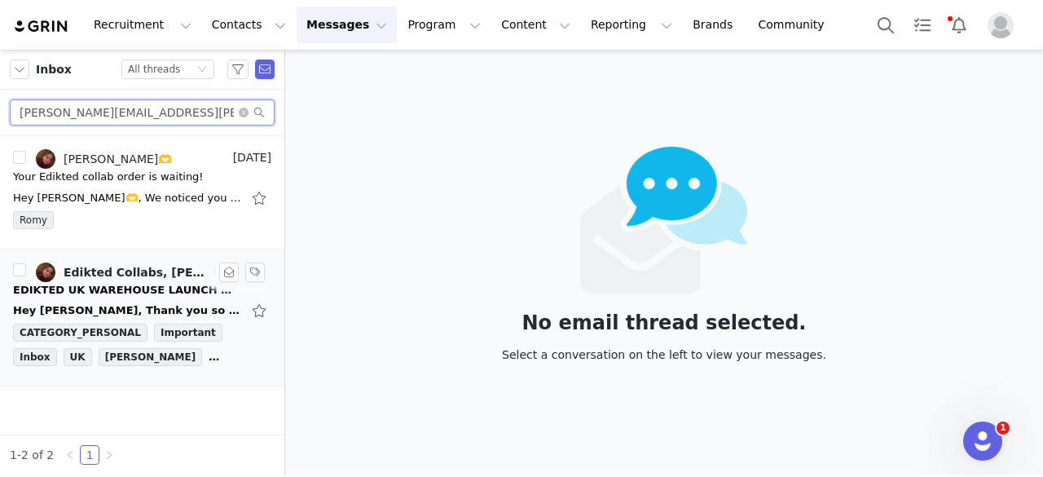
type input "shauna.munns@gmail.com"
click at [140, 297] on div "Hey Michelle, Thank you so much for reaching out to me and considering me for t…" at bounding box center [142, 310] width 258 height 26
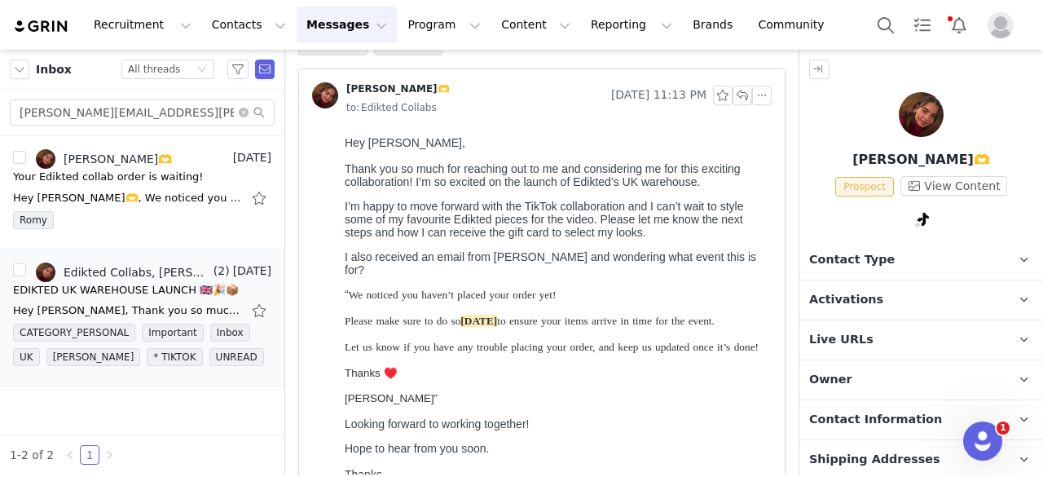
scroll to position [121, 0]
click at [733, 92] on button "button" at bounding box center [743, 96] width 20 height 20
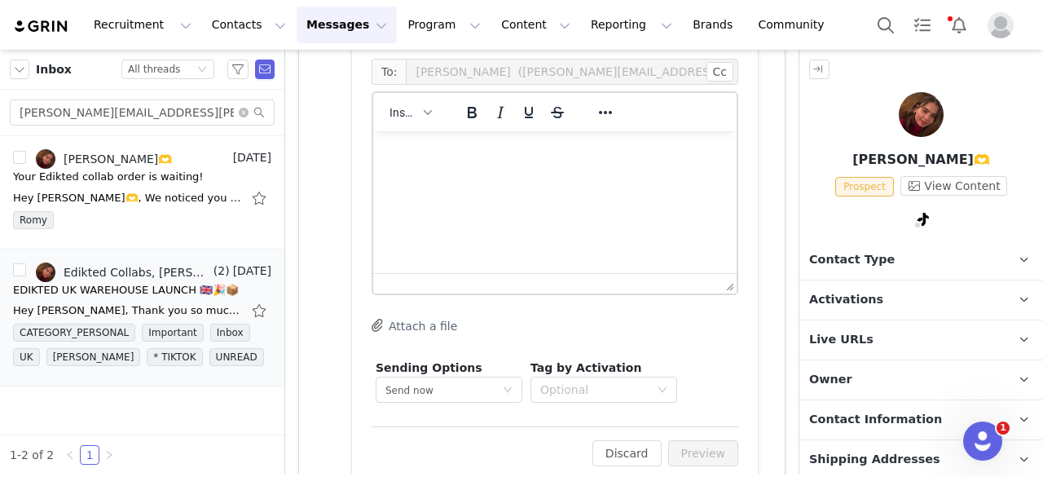
scroll to position [1274, 0]
click at [427, 172] on html at bounding box center [554, 152] width 363 height 44
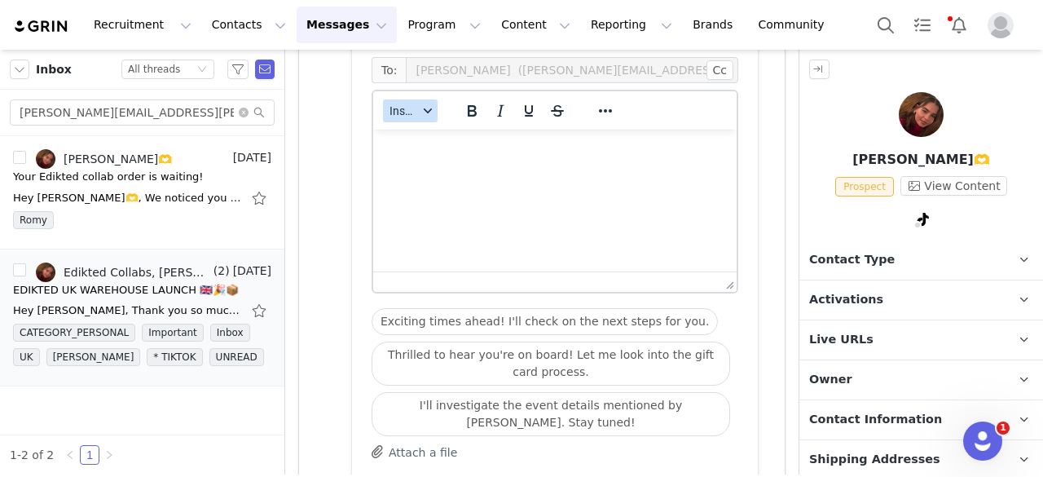
click at [419, 118] on button "Insert" at bounding box center [410, 110] width 55 height 23
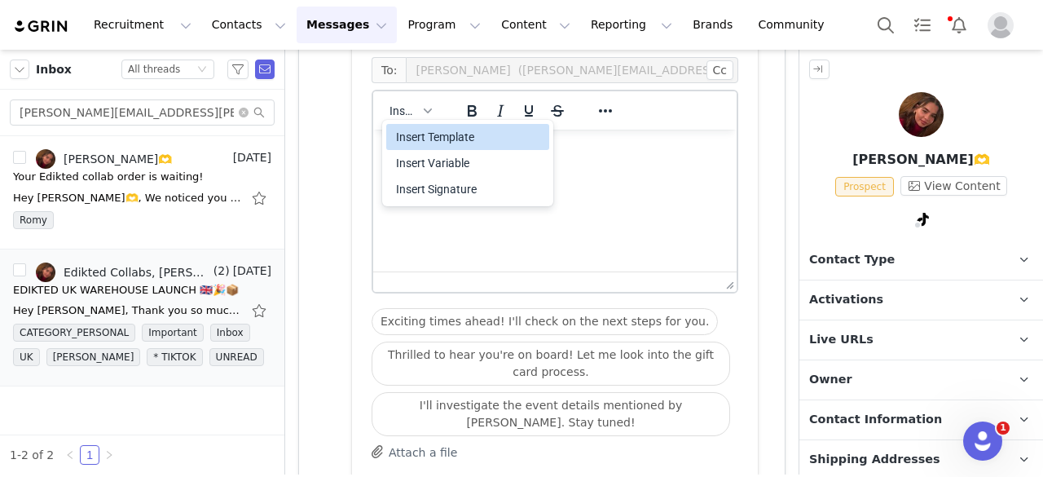
click at [424, 136] on div "Insert Template" at bounding box center [469, 137] width 147 height 20
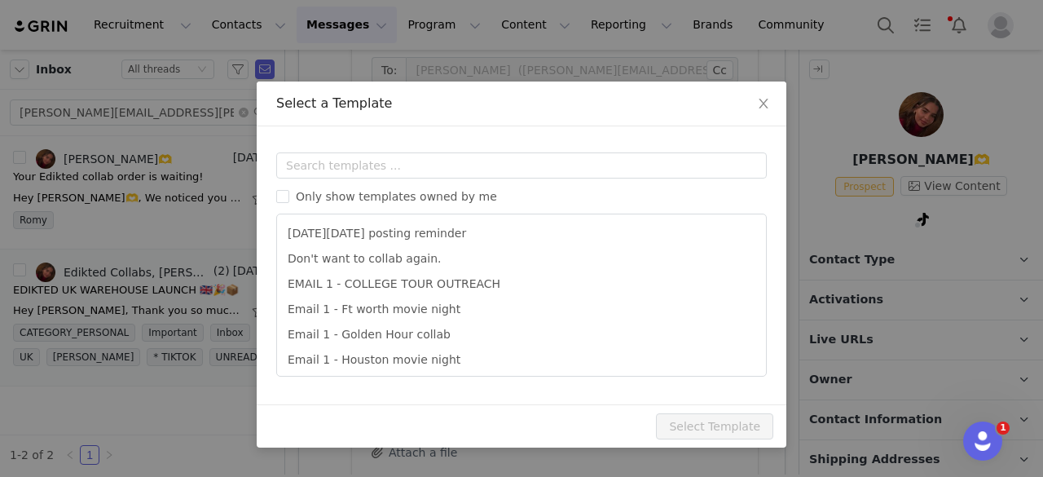
scroll to position [0, 0]
click at [407, 179] on div "Only show templates owned by me Black Friday posting reminder Don't want to col…" at bounding box center [521, 264] width 491 height 224
click at [407, 169] on input "text" at bounding box center [521, 165] width 491 height 26
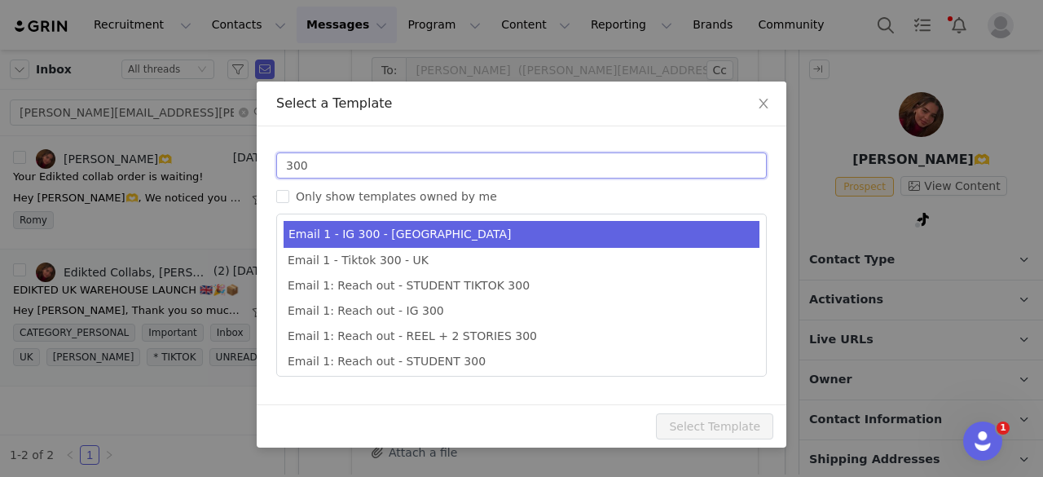
type input "300"
type input "Collab with Edikted"
click at [405, 225] on li "Email 1 - IG 300 - UK" at bounding box center [522, 234] width 476 height 27
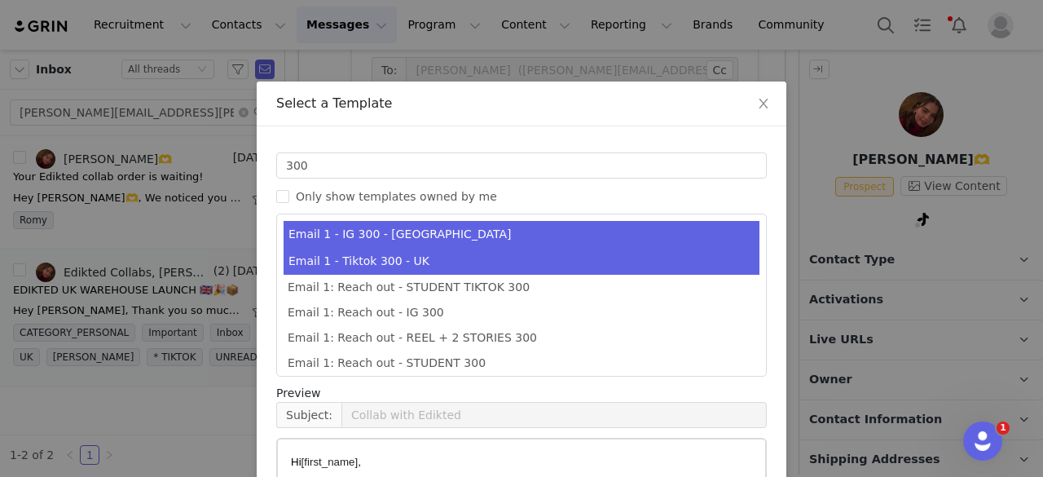
click at [390, 255] on li "Email 1 - Tiktok 300 - UK" at bounding box center [522, 261] width 476 height 27
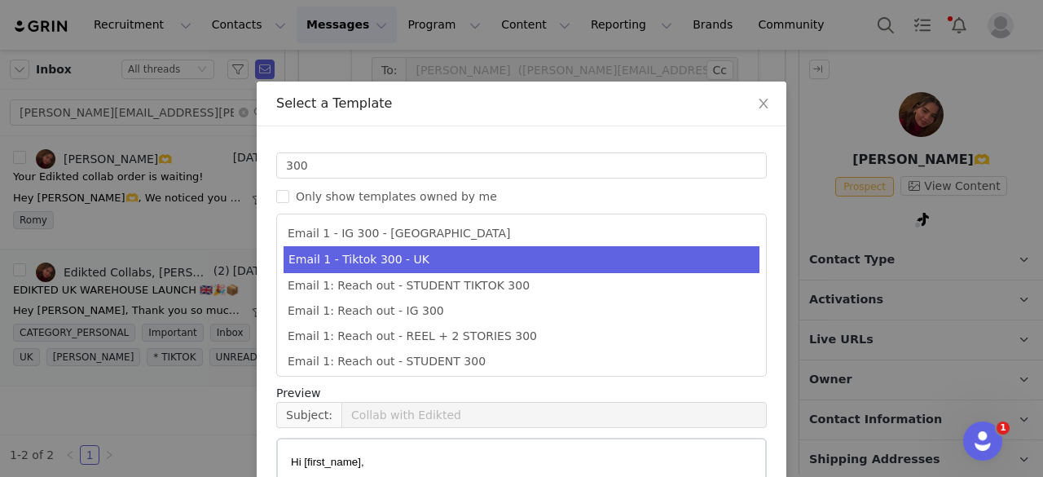
scroll to position [246, 0]
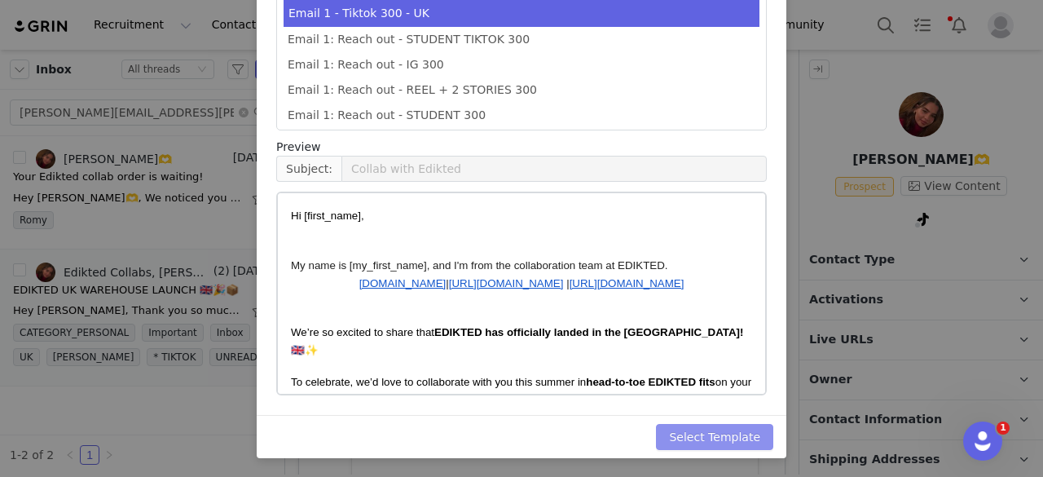
click at [699, 438] on button "Select Template" at bounding box center [714, 437] width 117 height 26
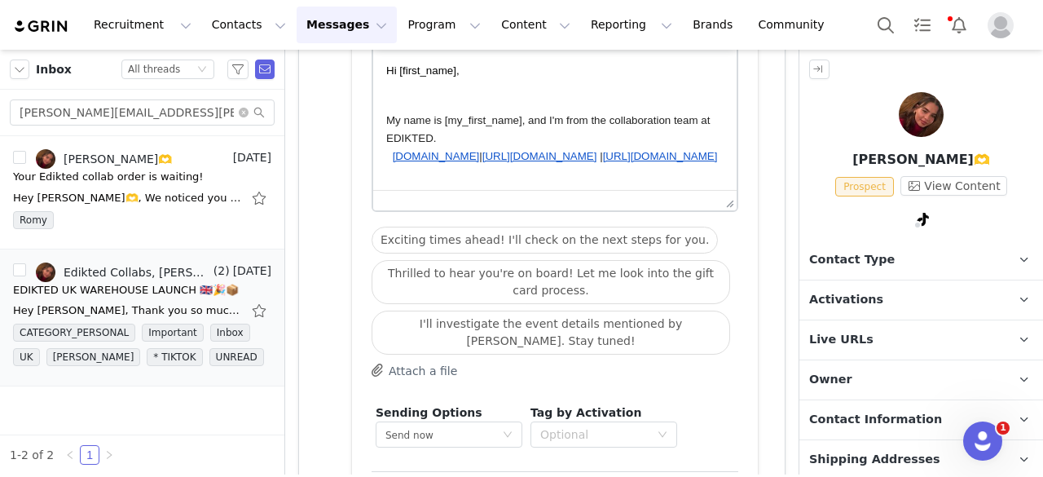
scroll to position [1550, 0]
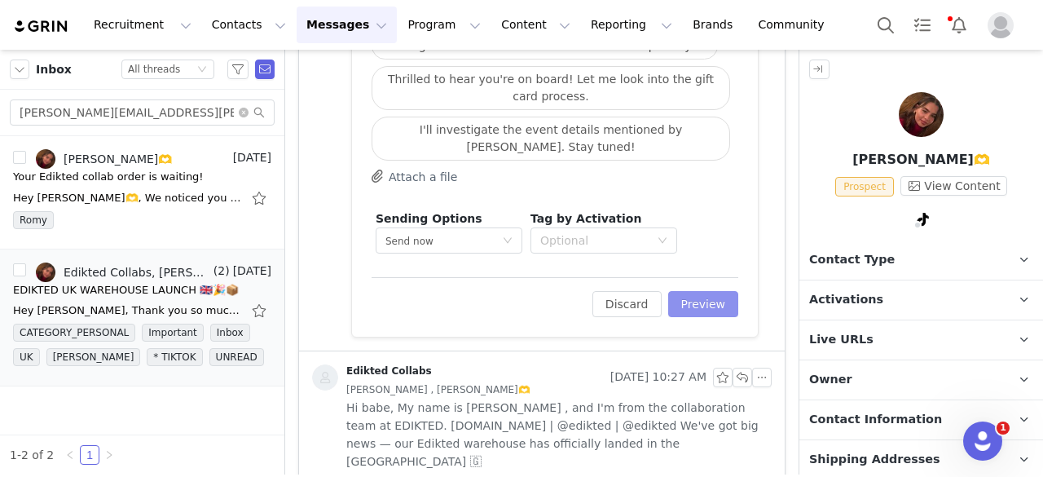
click at [715, 299] on button "Preview" at bounding box center [703, 304] width 71 height 26
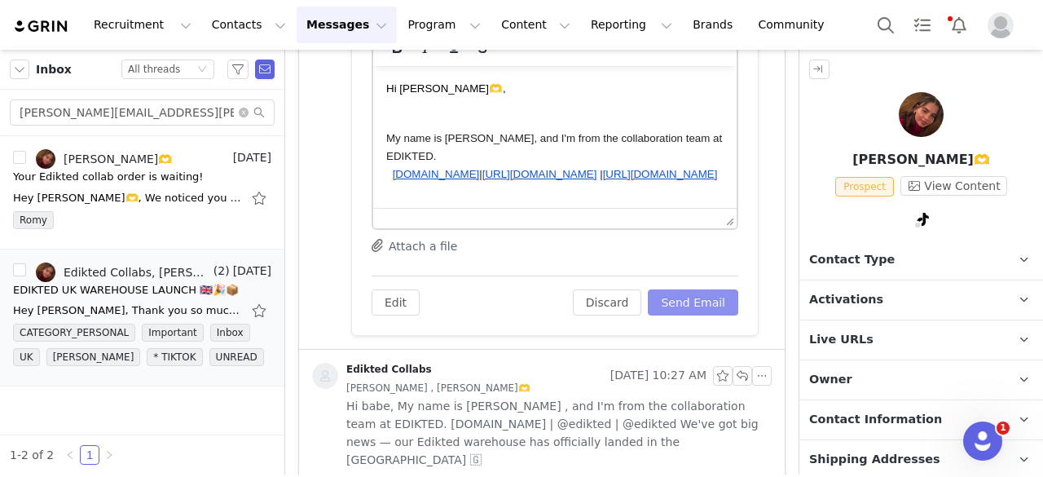
scroll to position [161, 0]
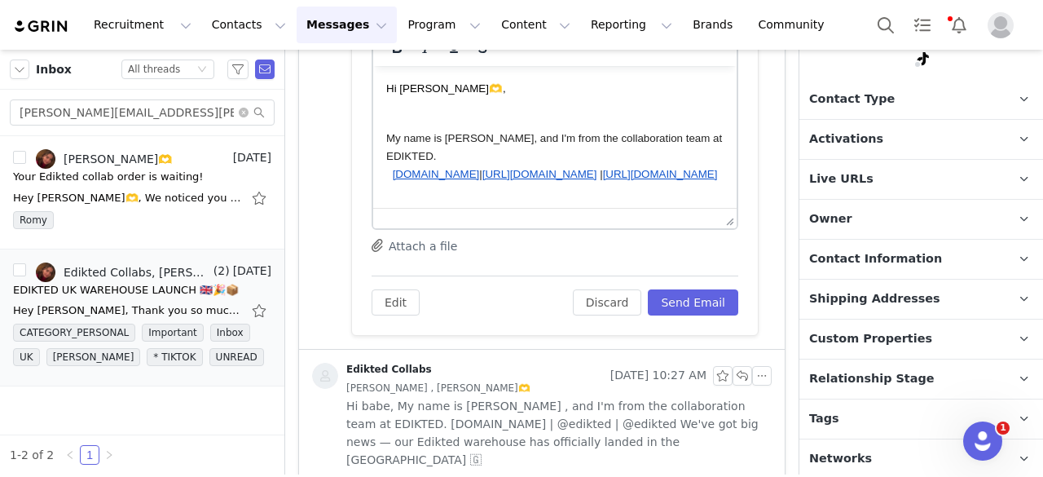
click at [901, 425] on p "Tags Keep track of your contacts by assigning them tags. You can then filter yo…" at bounding box center [901, 418] width 205 height 39
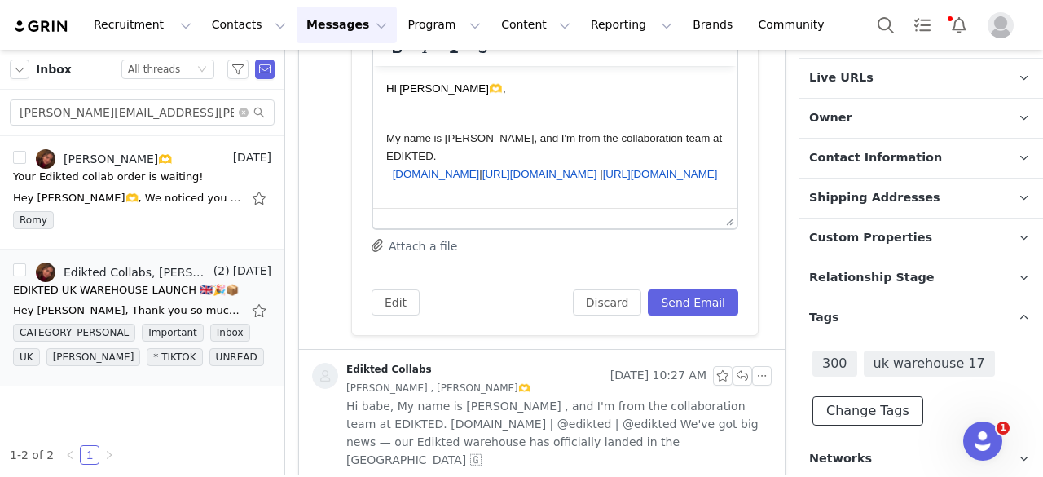
click at [873, 416] on button "Change Tags" at bounding box center [867, 410] width 111 height 29
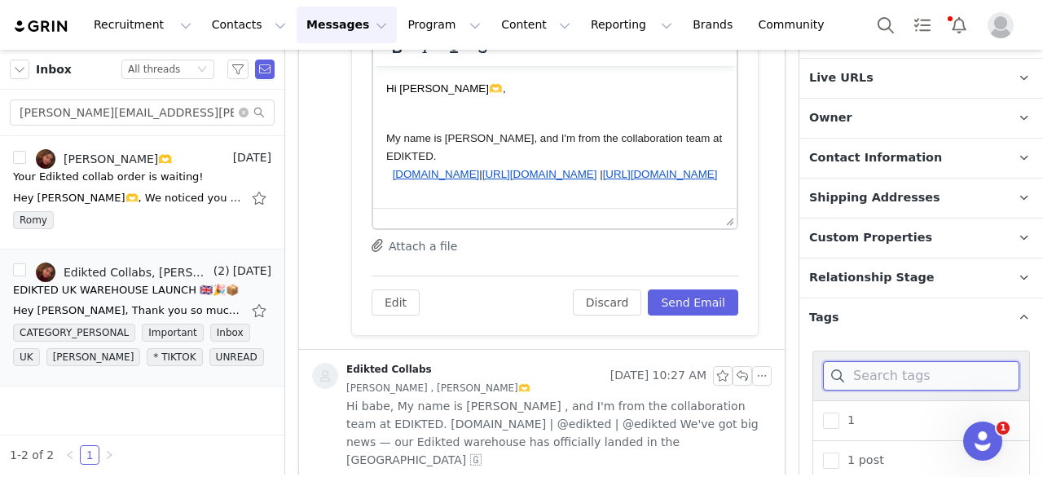
click at [885, 372] on input at bounding box center [921, 375] width 196 height 29
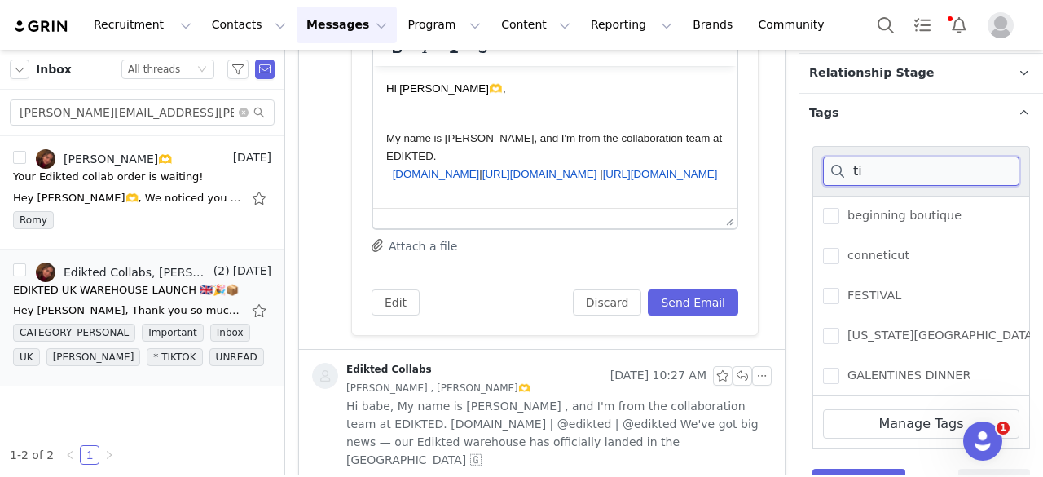
scroll to position [465, 0]
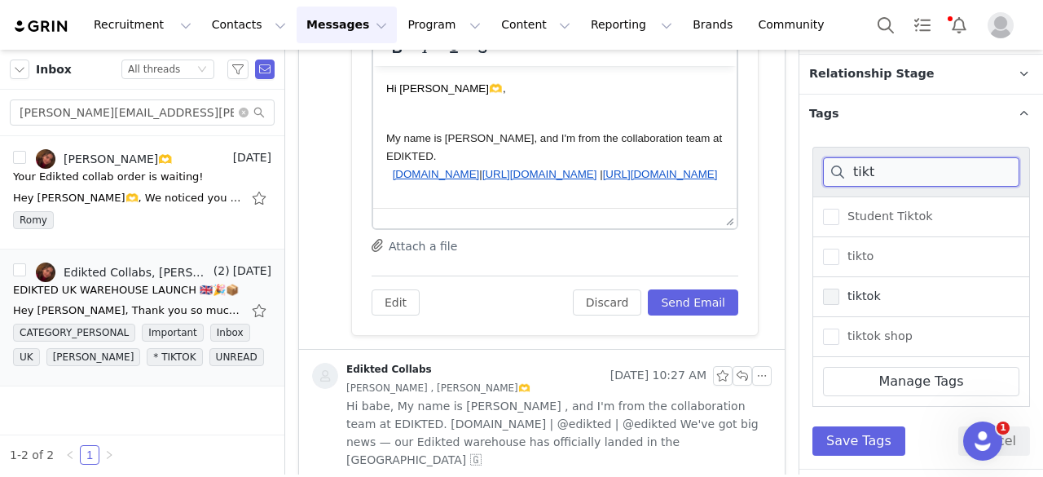
type input "tikt"
click at [836, 291] on span at bounding box center [831, 296] width 16 height 16
click at [839, 288] on input "tiktok" at bounding box center [839, 288] width 0 height 0
drag, startPoint x: 912, startPoint y: 171, endPoint x: 776, endPoint y: 185, distance: 136.8
click at [776, 185] on section "Filters Filter Logic And Or Owner Select Contact Tag Select Email Date ~ Relati…" at bounding box center [521, 262] width 1043 height 425
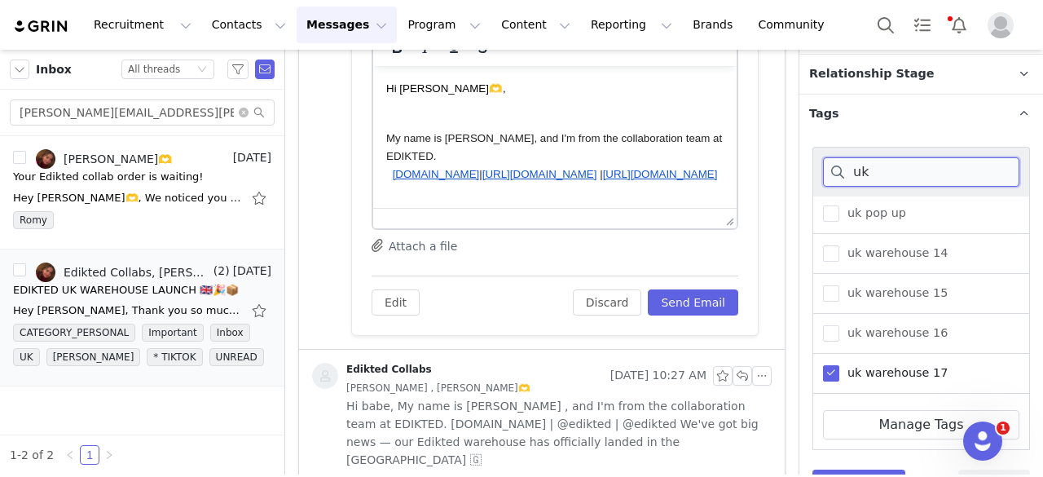
scroll to position [155, 0]
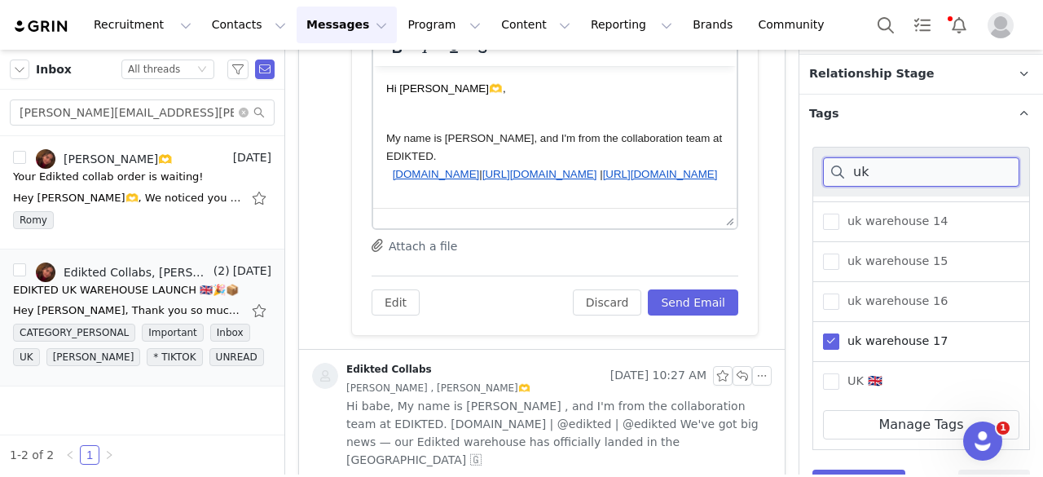
type input "uk"
click at [831, 333] on span at bounding box center [831, 341] width 16 height 16
click at [839, 333] on input "uk warehouse 17" at bounding box center [839, 333] width 0 height 0
click at [827, 376] on span at bounding box center [831, 381] width 16 height 16
click at [839, 373] on input "UK 🇬🇧" at bounding box center [839, 373] width 0 height 0
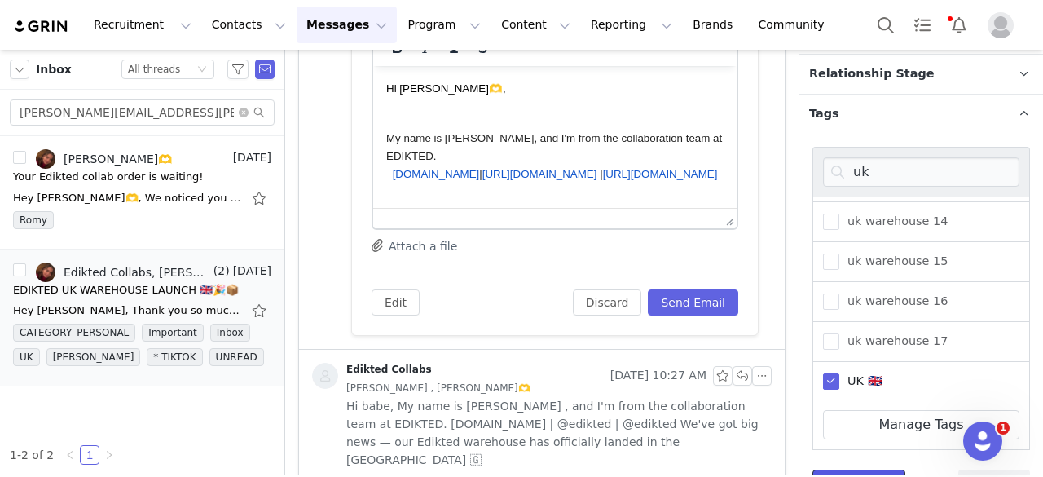
click at [838, 470] on button "Save Tags" at bounding box center [858, 483] width 93 height 29
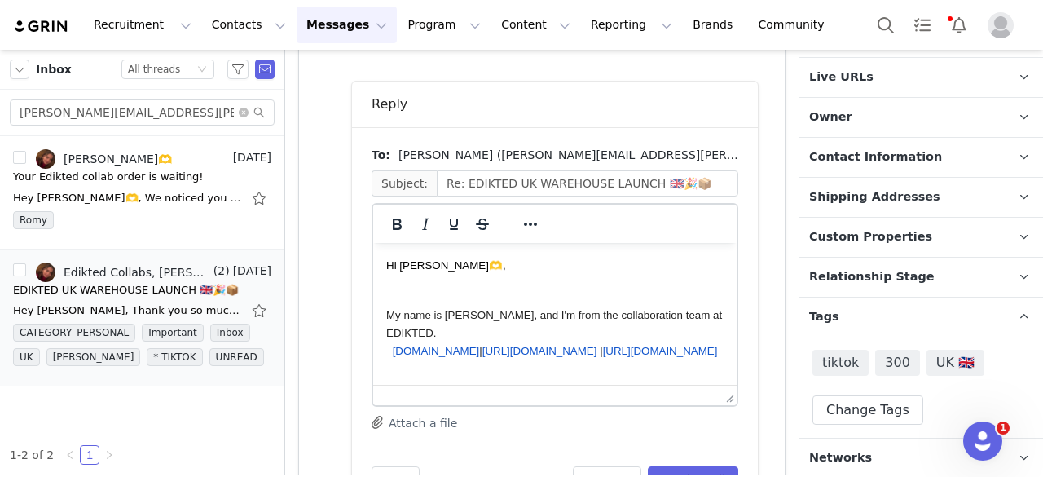
scroll to position [1184, 0]
click at [497, 319] on span "So sorry for the confussion- My name is Michelle, and I'm from the collaboratio…" at bounding box center [550, 325] width 328 height 30
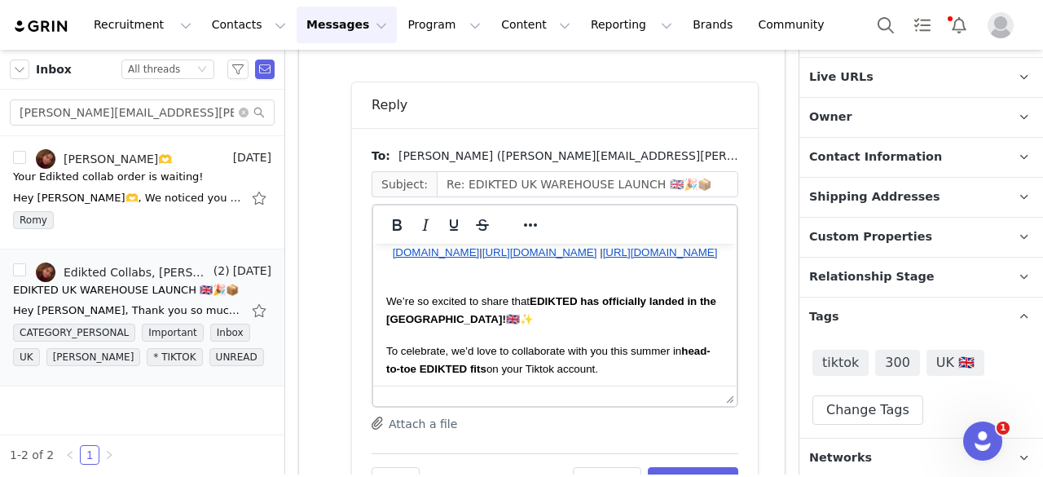
scroll to position [127, 0]
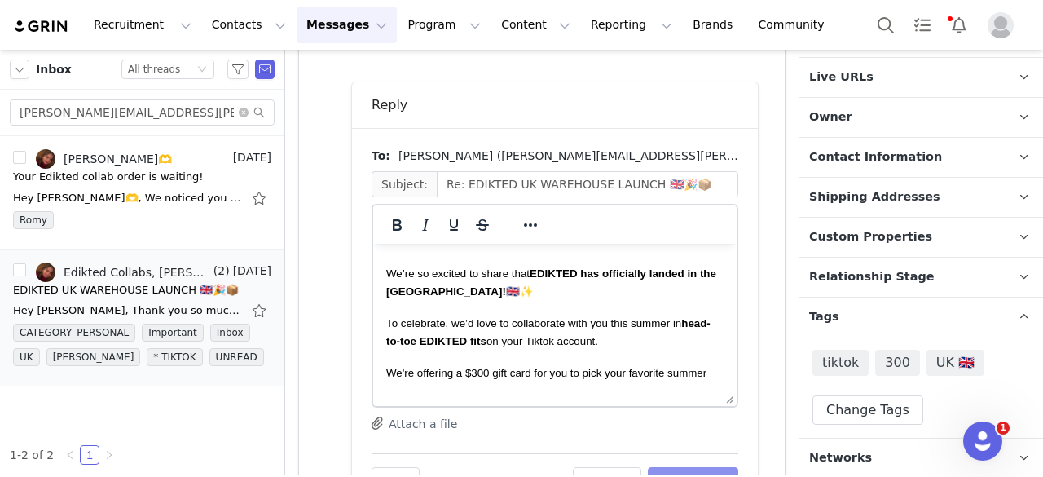
click at [665, 470] on button "Send Email" at bounding box center [693, 480] width 90 height 26
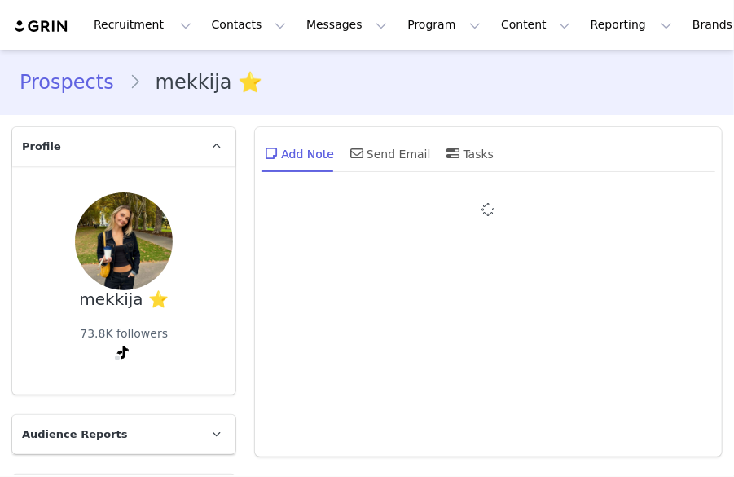
type input "+1 ([GEOGRAPHIC_DATA])"
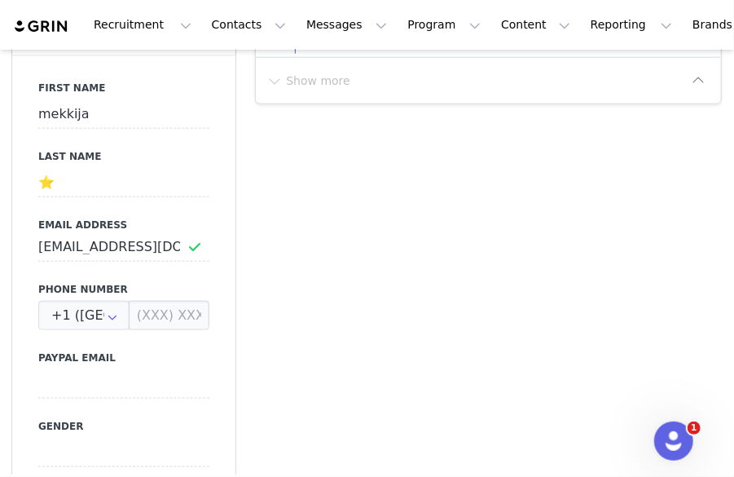
scroll to position [675, 0]
drag, startPoint x: 170, startPoint y: 250, endPoint x: 0, endPoint y: 246, distance: 170.3
